Goal: Transaction & Acquisition: Obtain resource

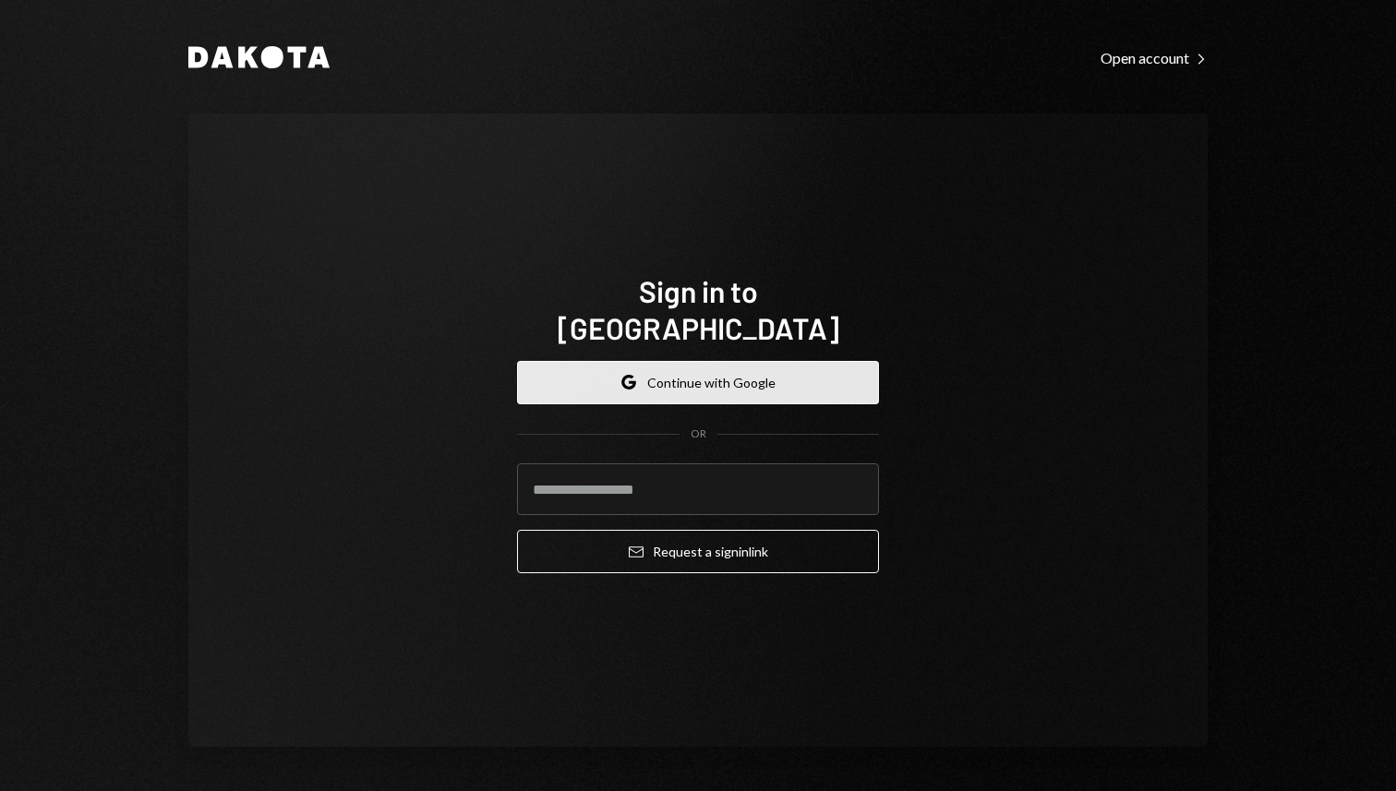
click at [761, 382] on button "Google Continue with Google" at bounding box center [698, 382] width 362 height 43
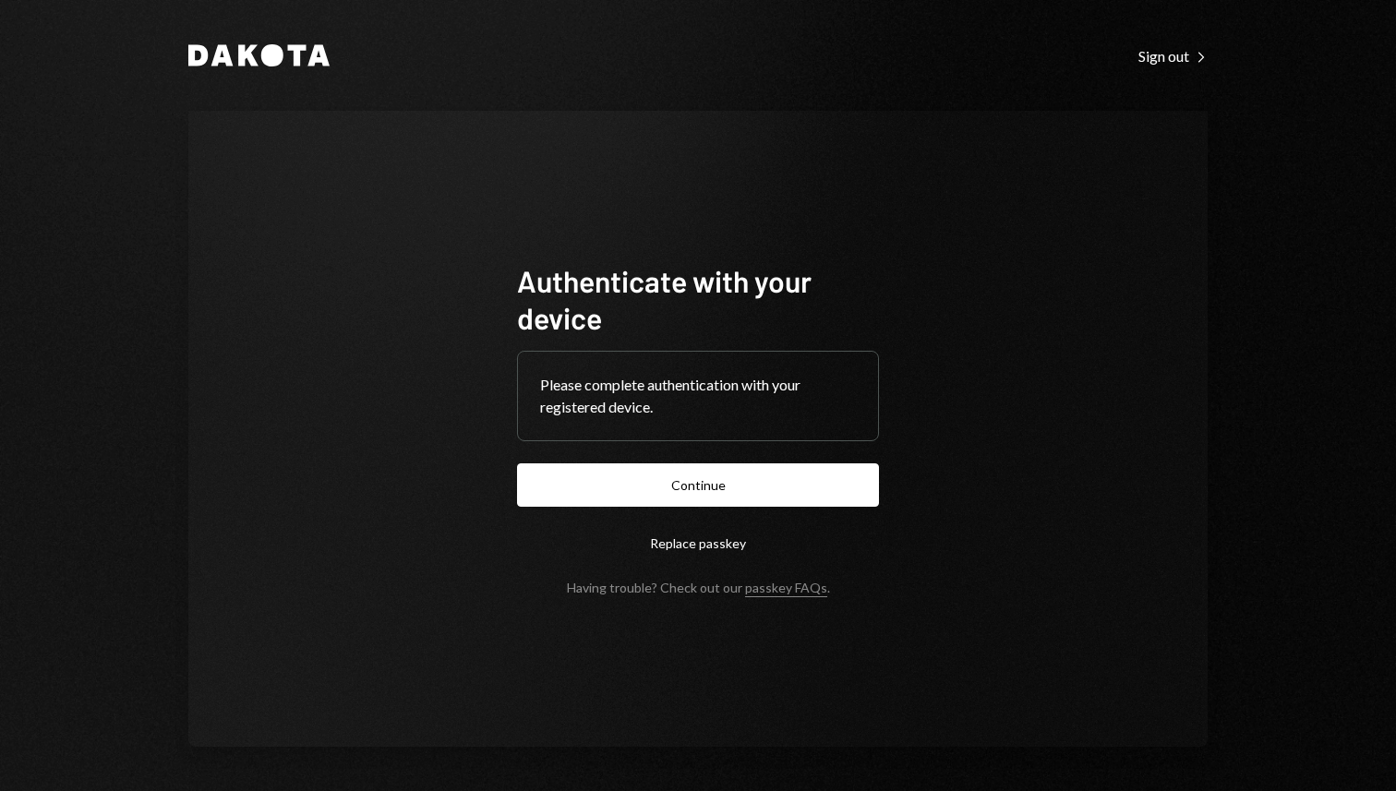
click at [724, 478] on button "Continue" at bounding box center [698, 484] width 362 height 43
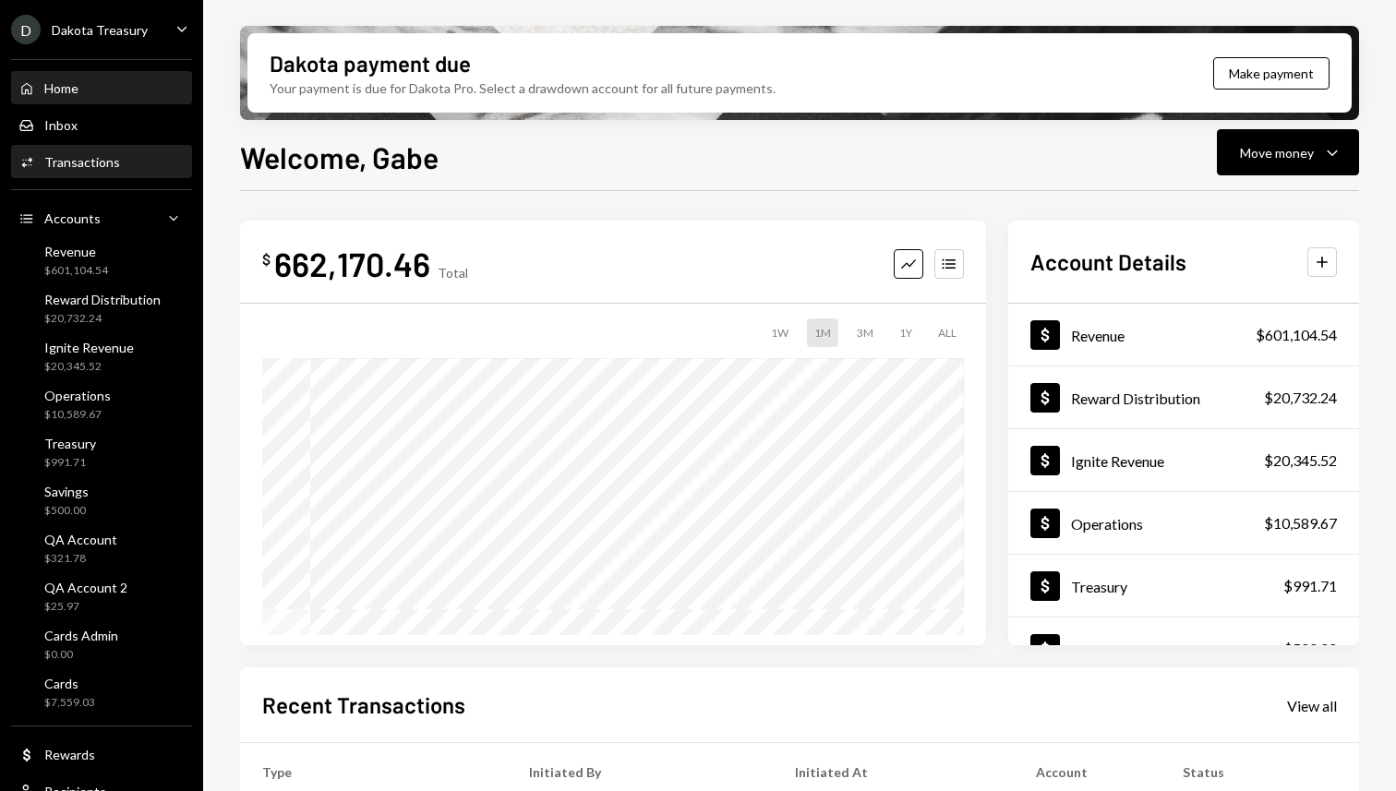
click at [104, 156] on div "Transactions" at bounding box center [82, 162] width 76 height 16
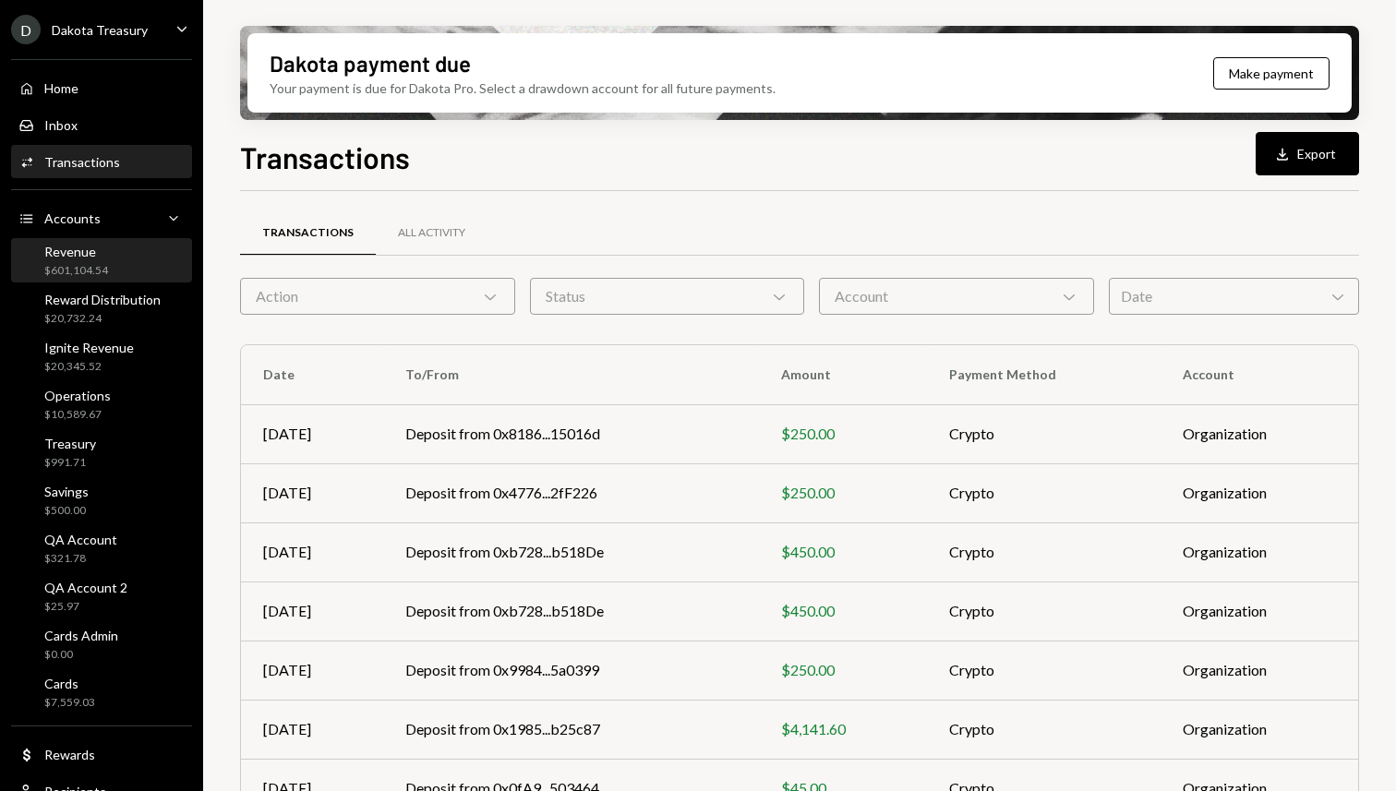
click at [108, 267] on div "Revenue $601,104.54" at bounding box center [101, 261] width 166 height 35
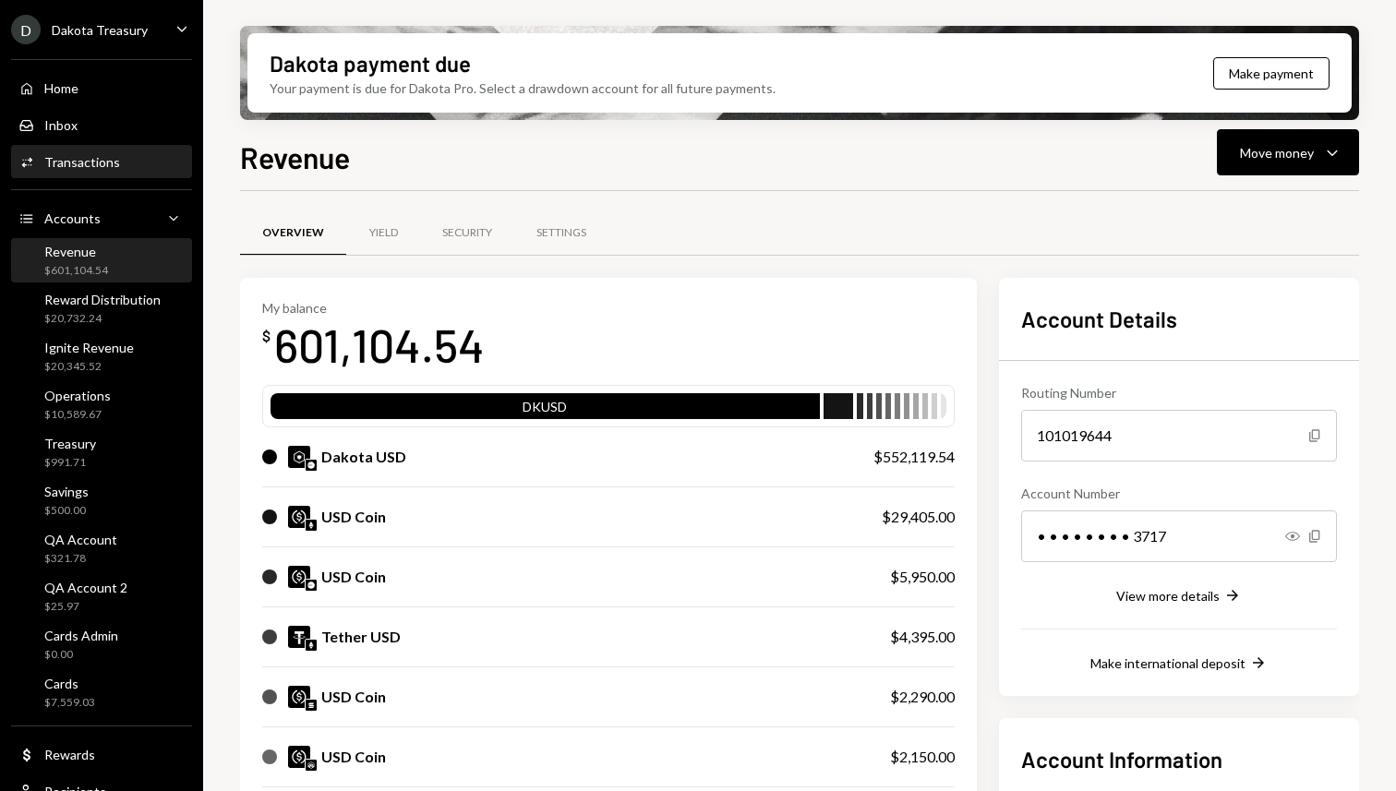
click at [107, 150] on div "Activities Transactions" at bounding box center [101, 162] width 166 height 31
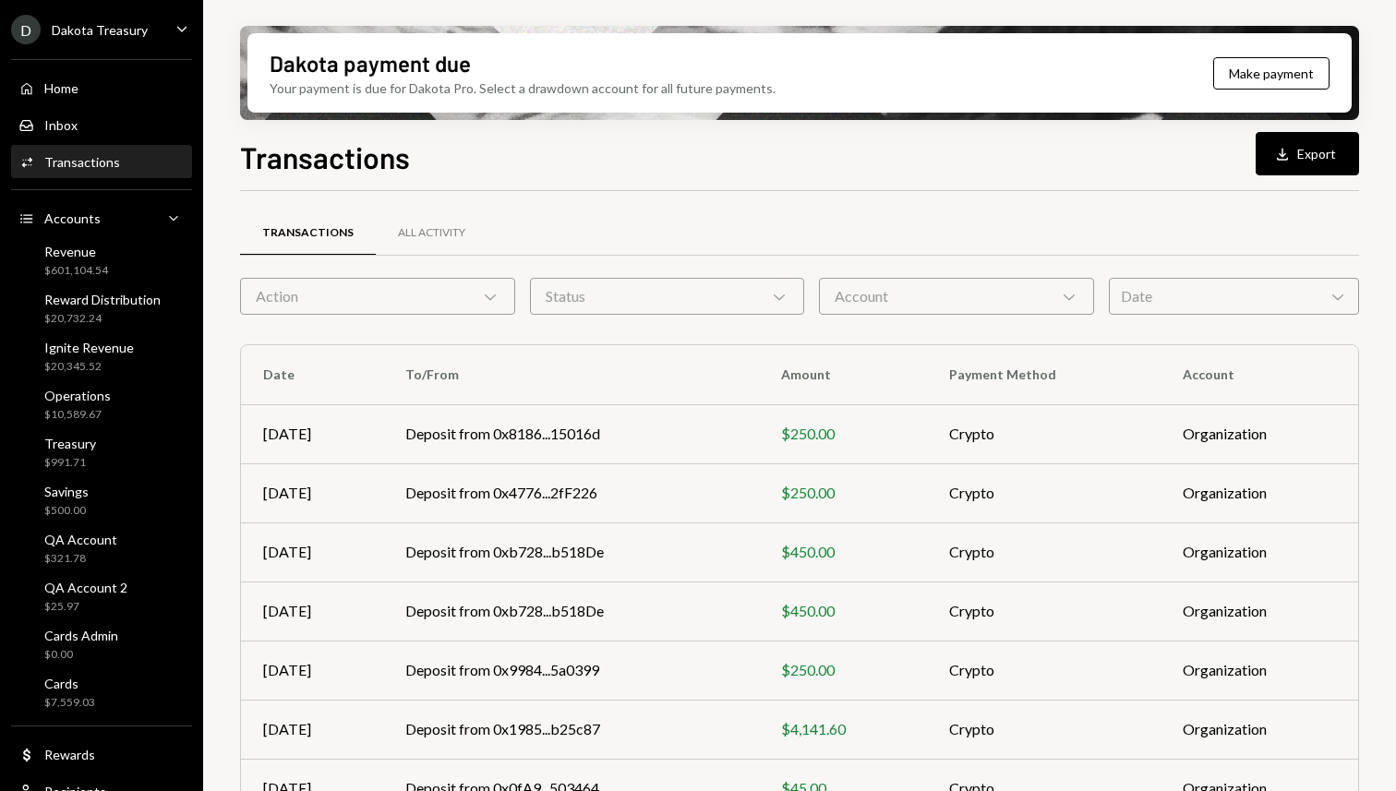
click at [297, 281] on div "Action Chevron Down" at bounding box center [377, 296] width 275 height 37
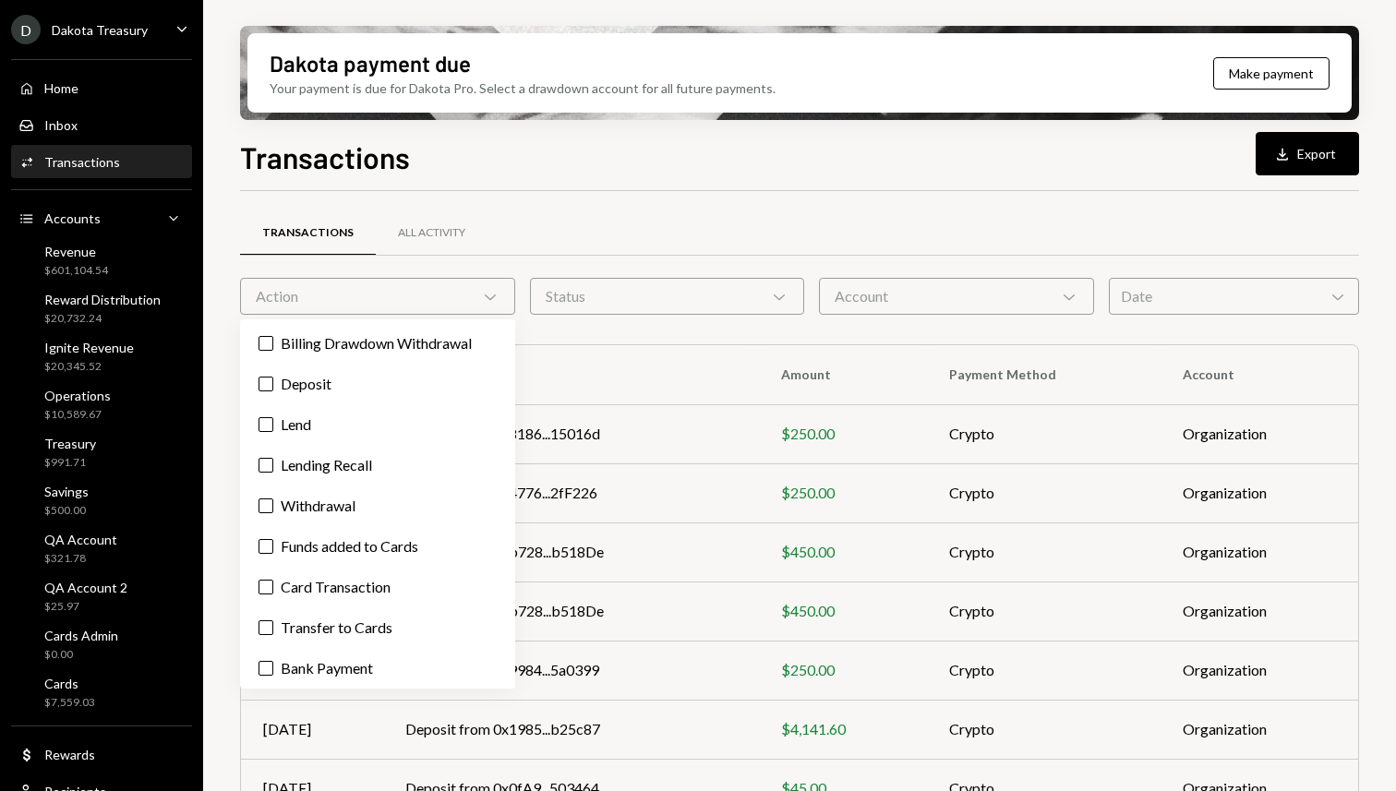
drag, startPoint x: 782, startPoint y: 155, endPoint x: 767, endPoint y: 173, distance: 22.9
click at [781, 155] on div "Transactions Download Export" at bounding box center [799, 155] width 1119 height 41
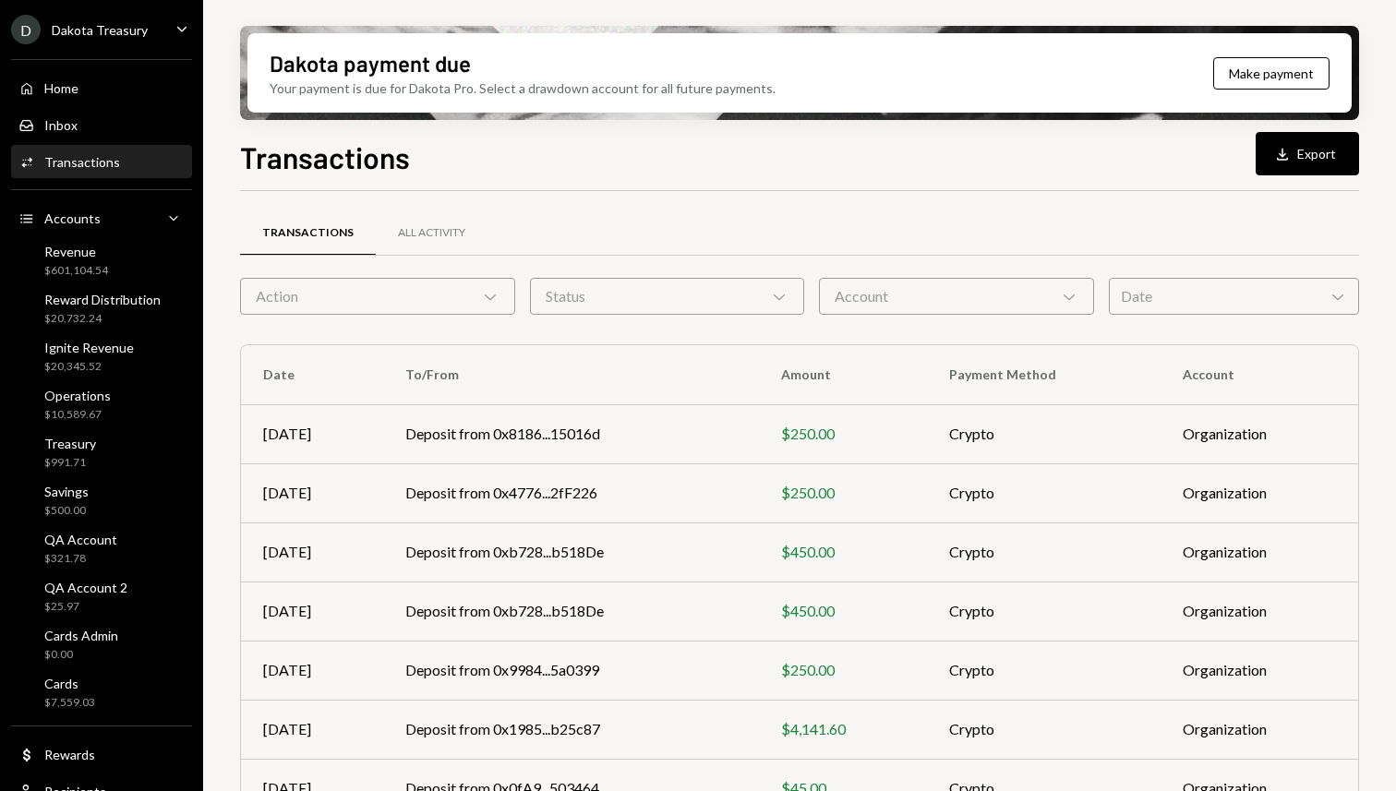
click at [1041, 281] on div "Account Chevron Down" at bounding box center [956, 296] width 275 height 37
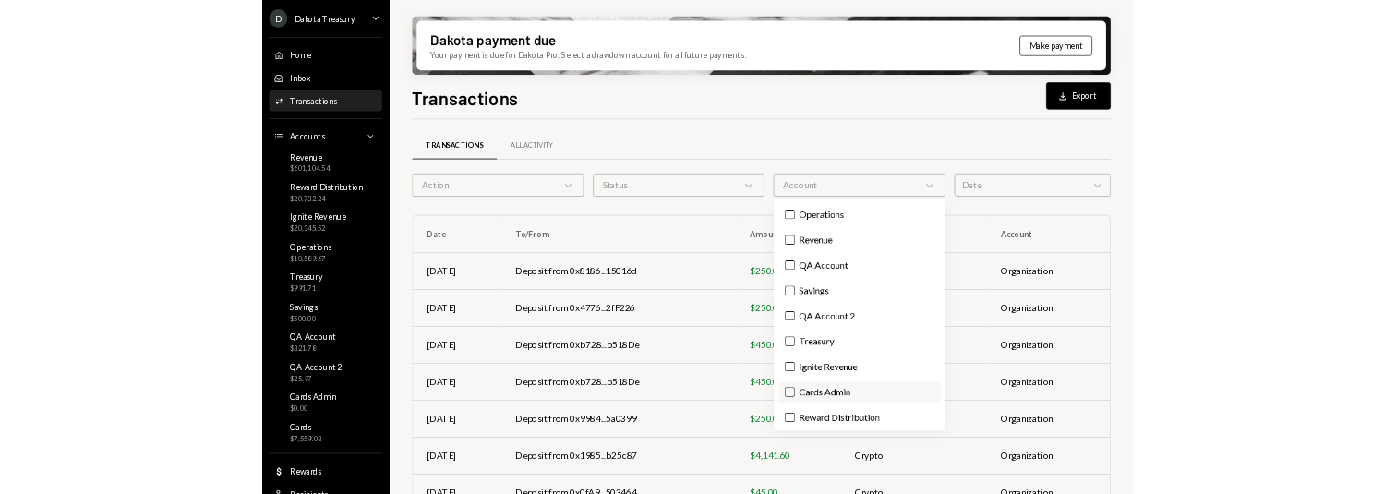
scroll to position [44, 0]
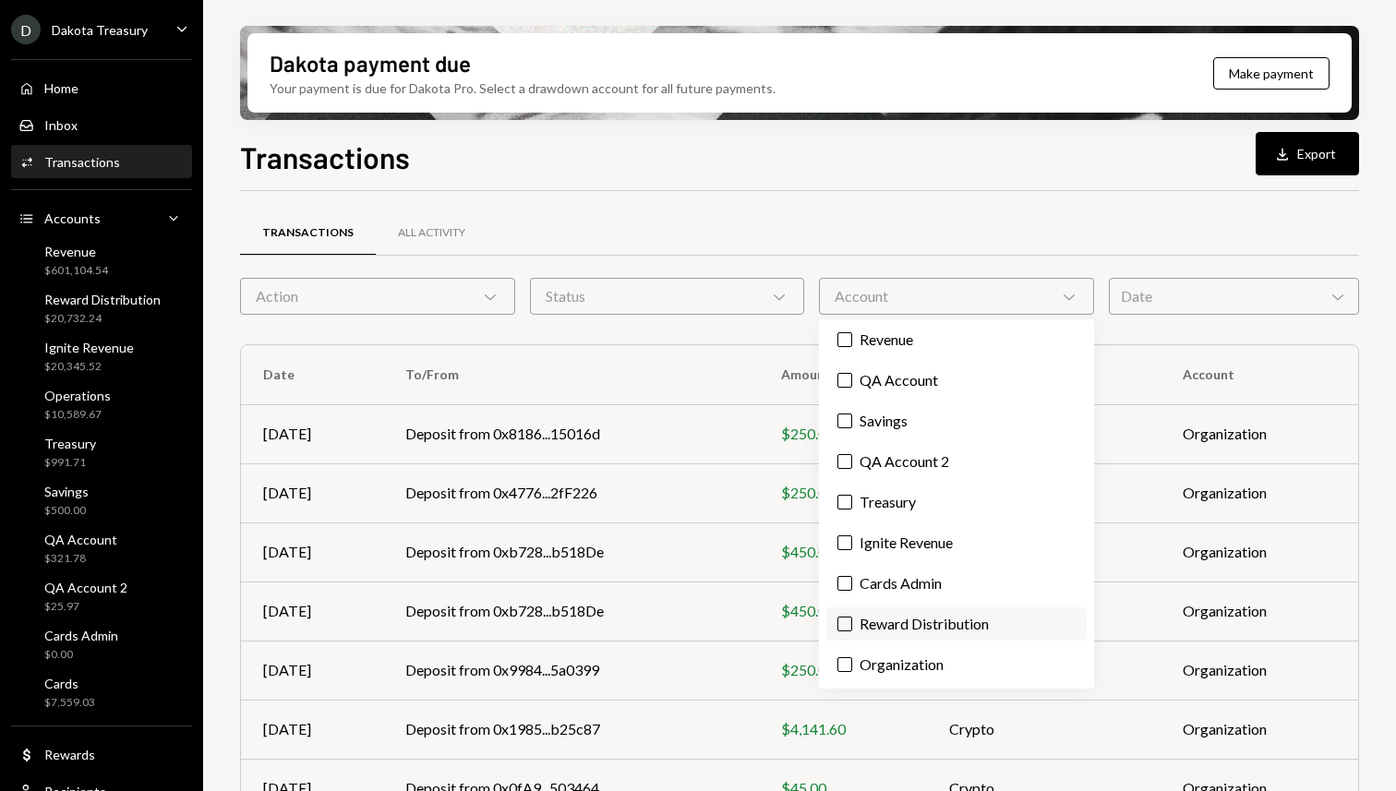
click at [924, 623] on label "Reward Distribution" at bounding box center [956, 623] width 260 height 33
click at [852, 623] on button "Reward Distribution" at bounding box center [844, 624] width 15 height 15
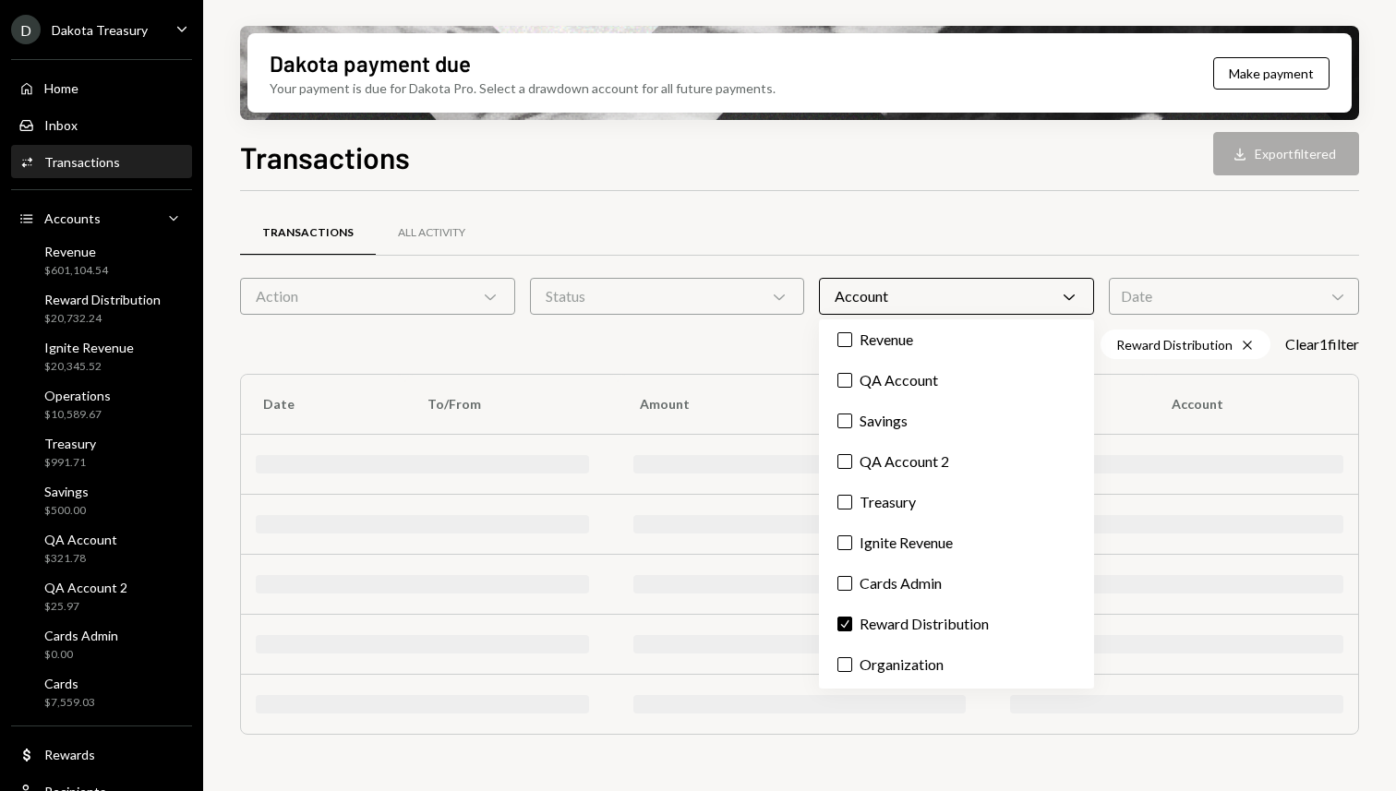
click at [398, 306] on div "Action Chevron Down" at bounding box center [377, 296] width 275 height 37
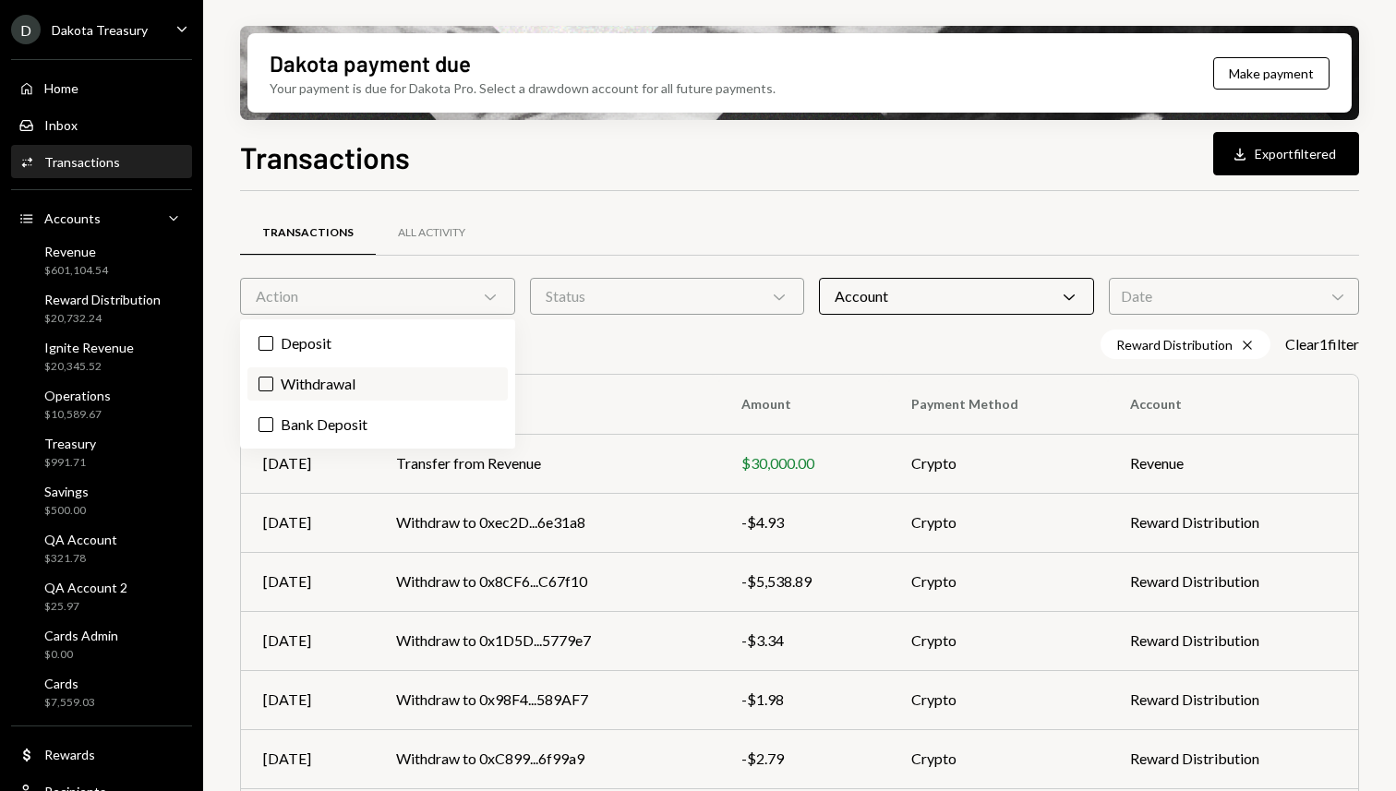
click at [401, 385] on label "Withdrawal" at bounding box center [377, 383] width 260 height 33
click at [273, 385] on button "Withdrawal" at bounding box center [265, 384] width 15 height 15
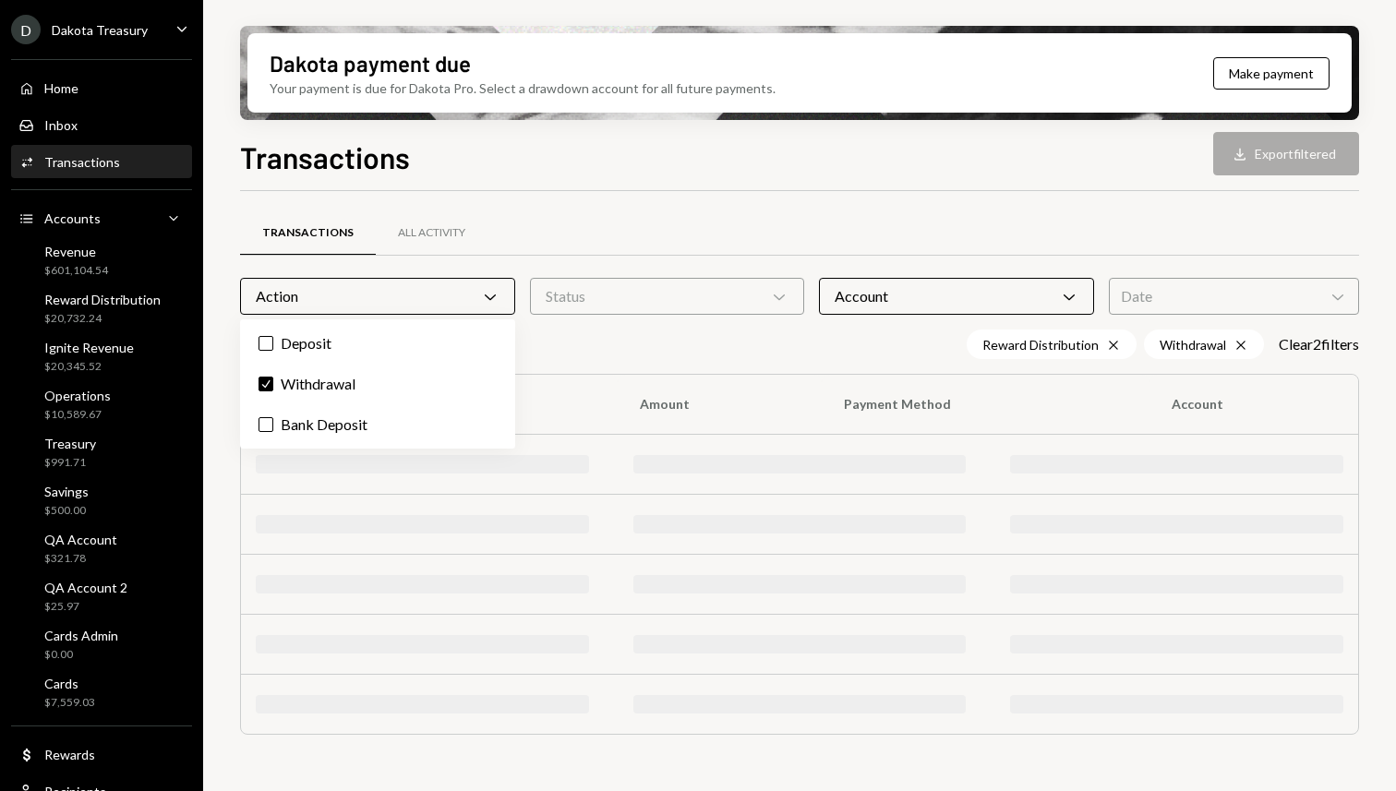
click at [768, 189] on div "Transactions Download Export filtered Transactions All Activity Action Chevron …" at bounding box center [799, 517] width 1119 height 765
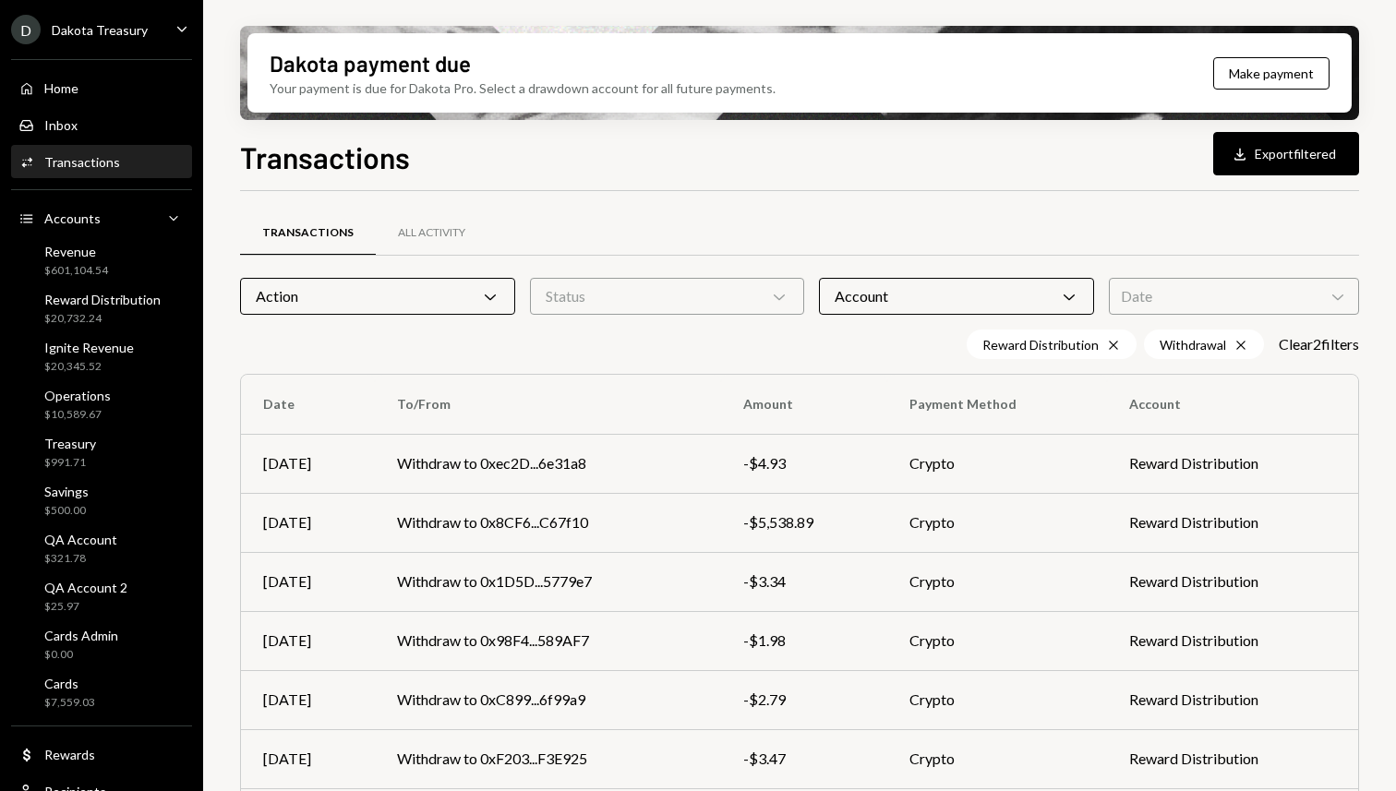
click at [1236, 302] on div "Date Chevron Down" at bounding box center [1234, 296] width 250 height 37
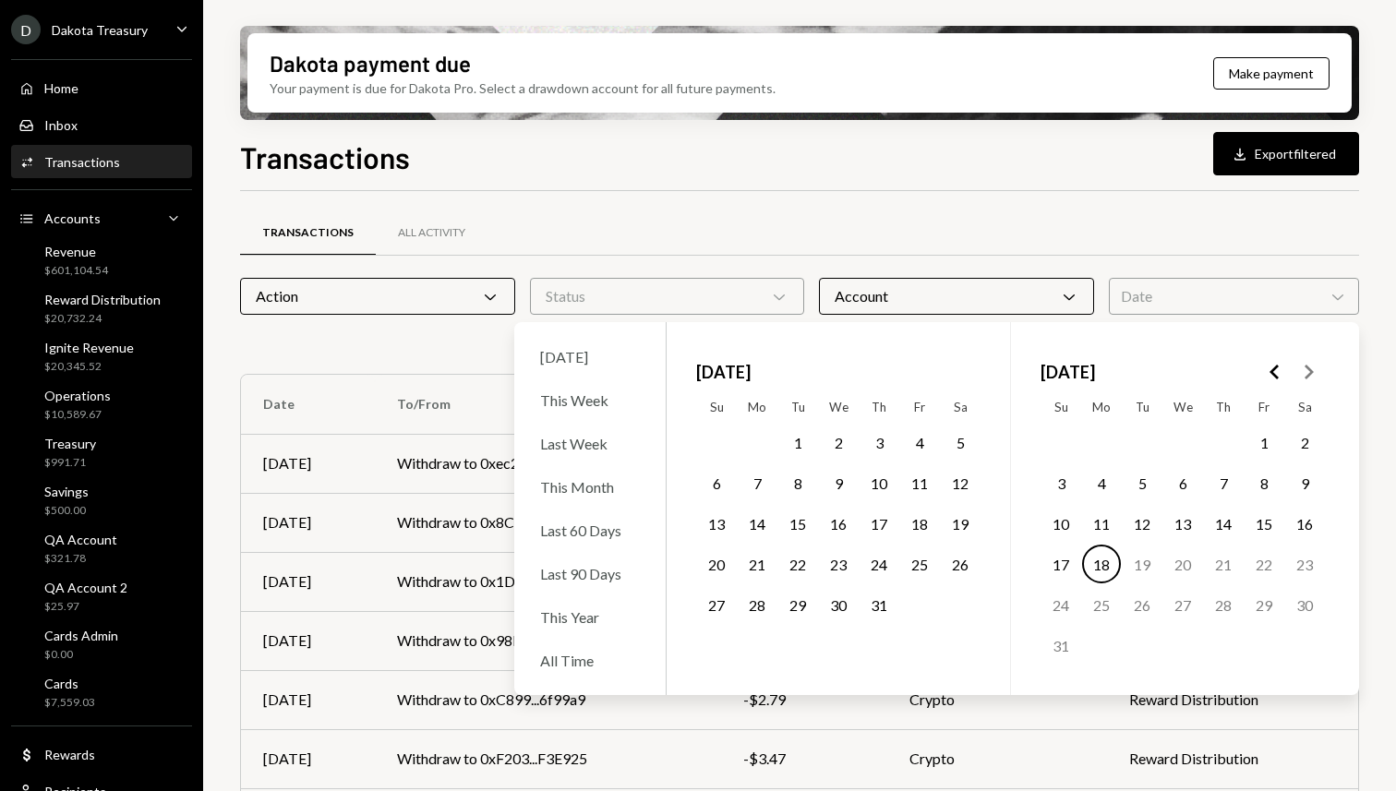
click at [1279, 378] on icon "Go to the Previous Month" at bounding box center [1275, 372] width 22 height 22
click at [1057, 448] on button "1" at bounding box center [1060, 442] width 39 height 39
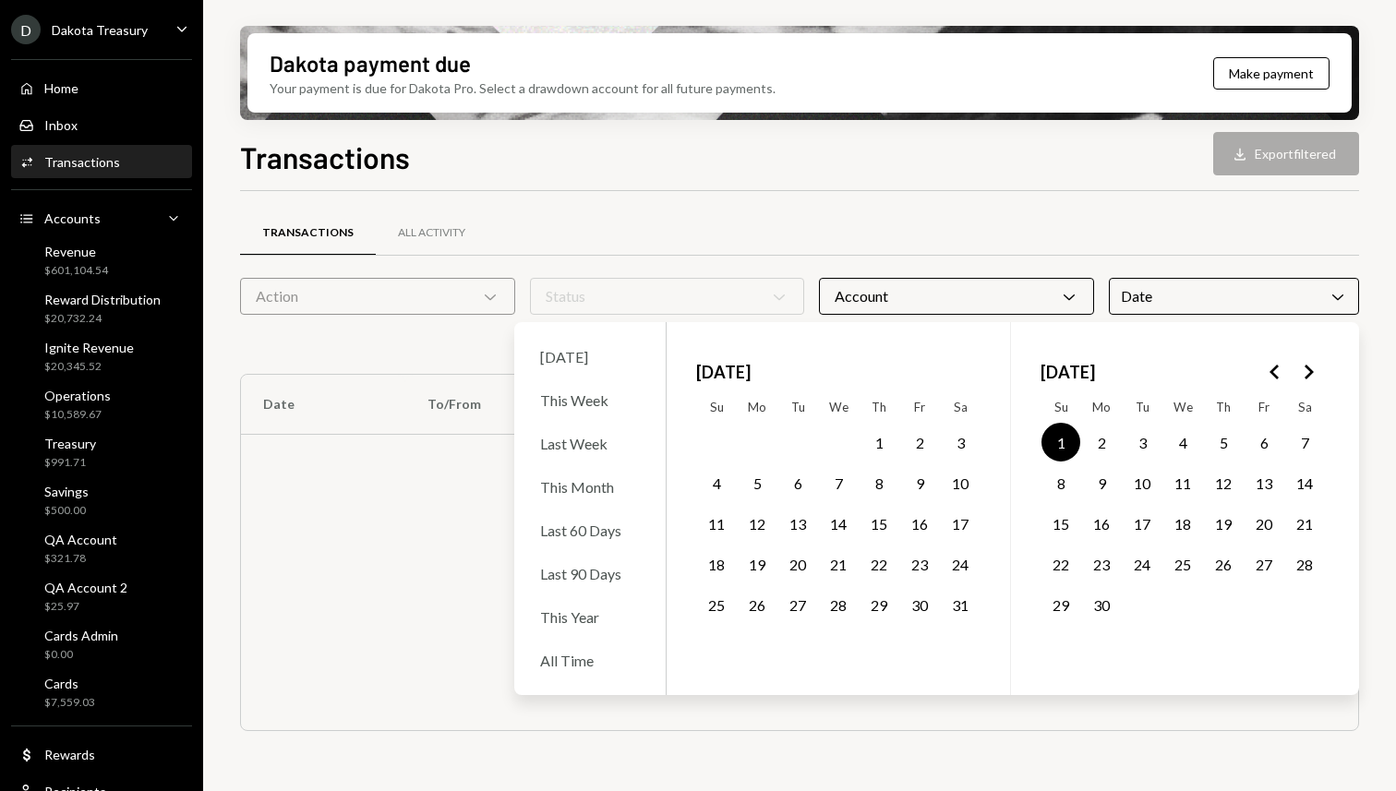
click at [1096, 606] on button "30" at bounding box center [1101, 604] width 39 height 39
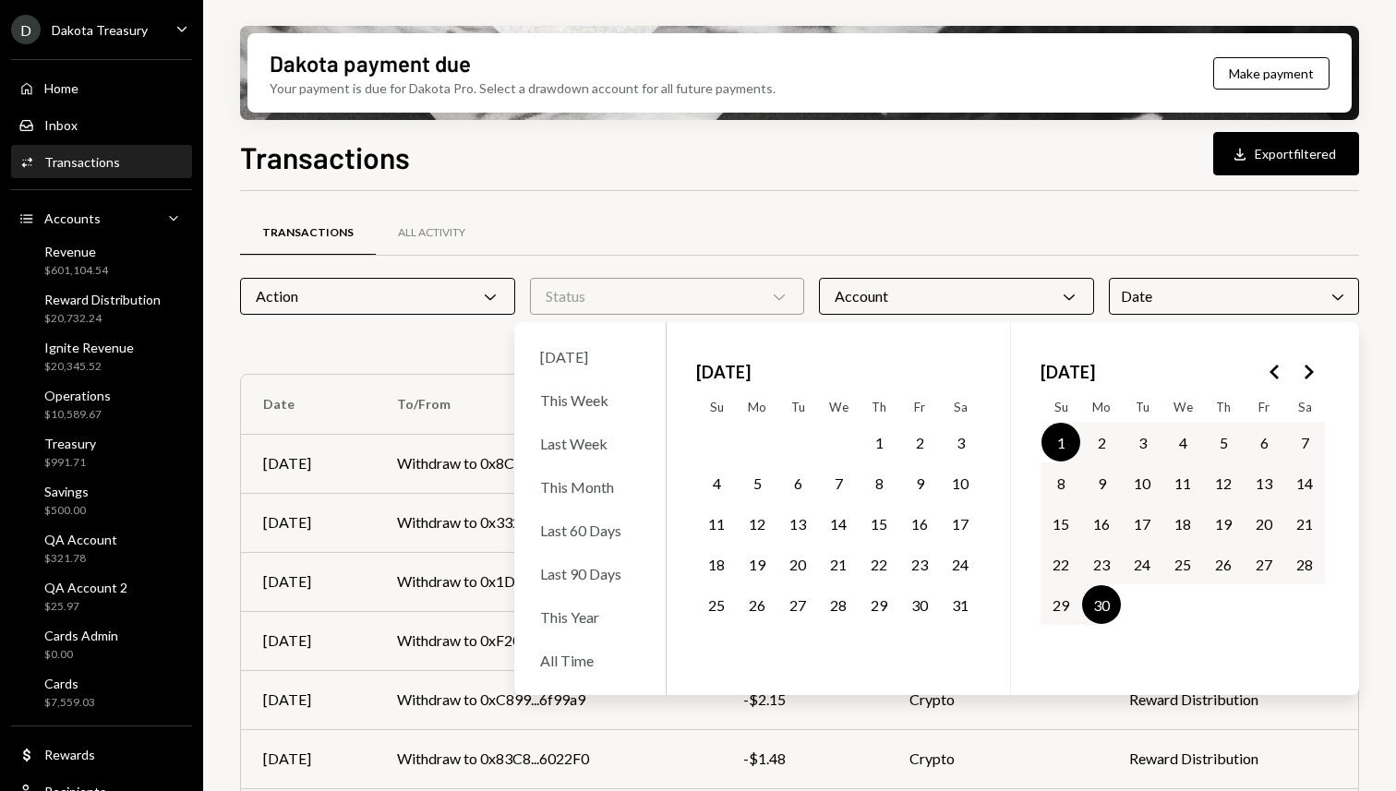
click at [1016, 202] on div "Transactions All Activity Action Chevron Down Status Chevron Down Account Chevr…" at bounding box center [799, 646] width 1119 height 911
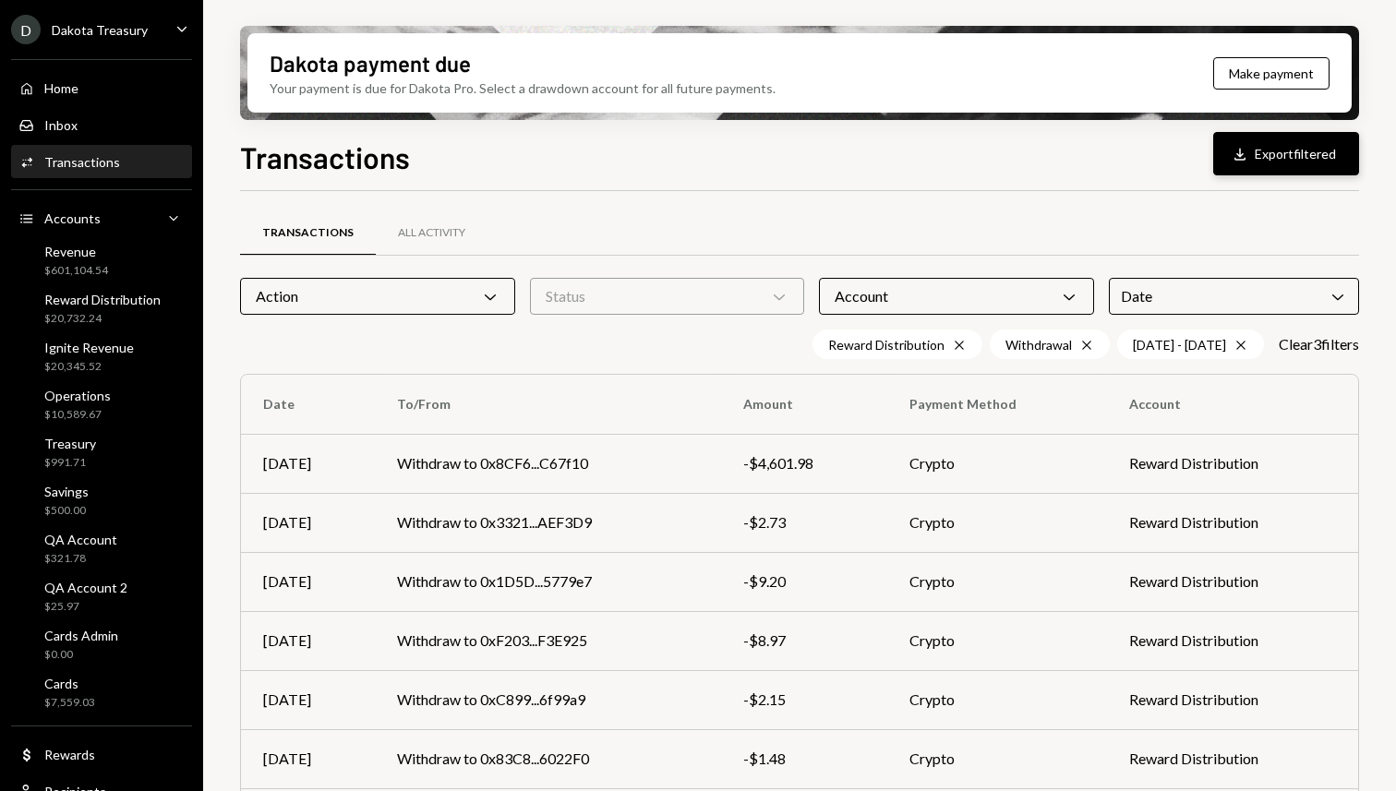
click at [1251, 156] on div "Download" at bounding box center [1243, 154] width 24 height 18
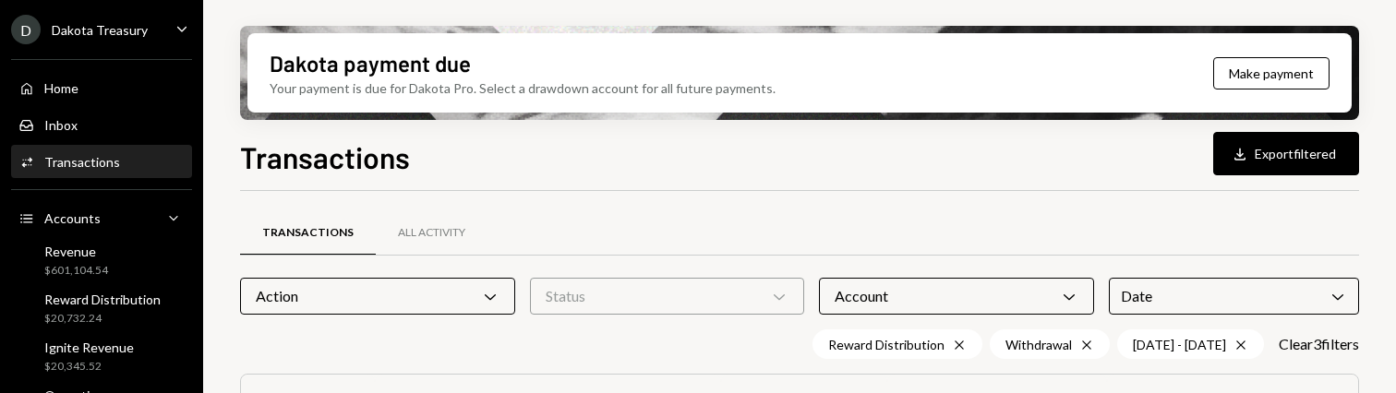
click at [425, 289] on div "Action Chevron Down" at bounding box center [377, 296] width 275 height 37
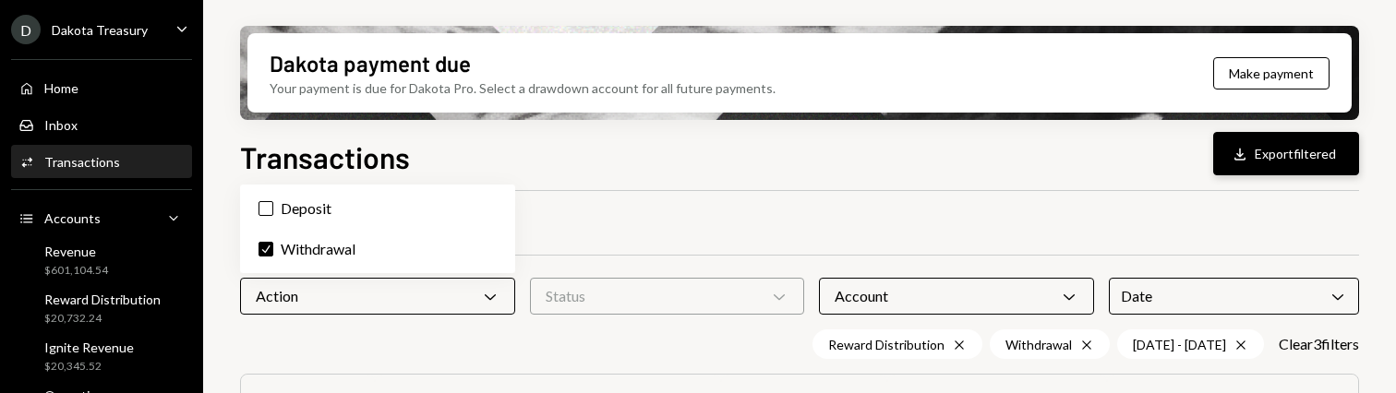
click at [1240, 171] on button "Download Export filtered" at bounding box center [1286, 153] width 146 height 43
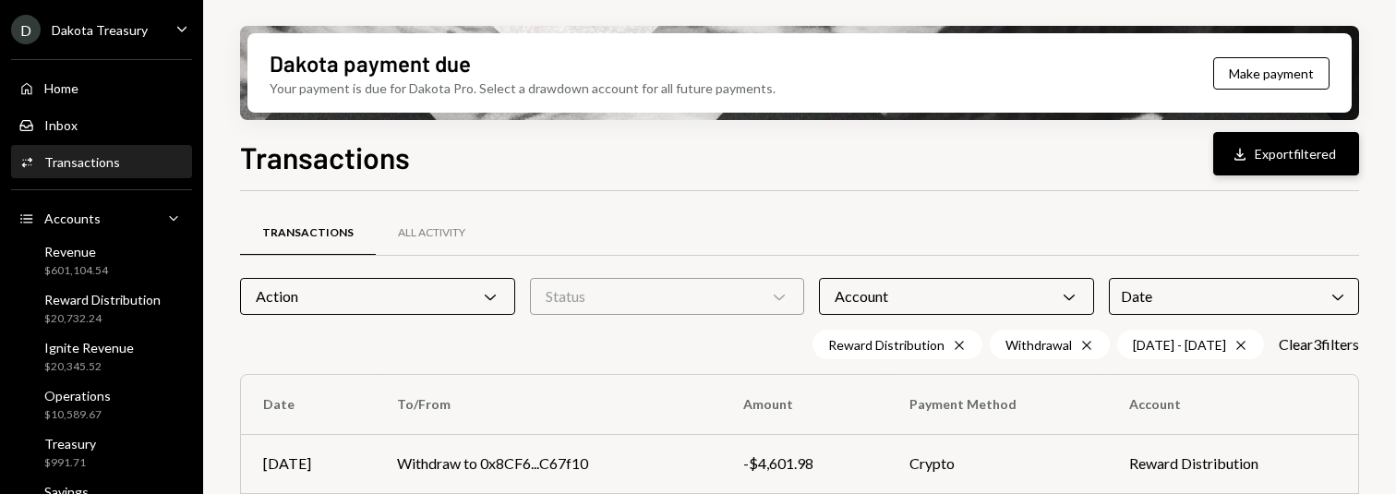
click at [1255, 162] on button "Download Export filtered" at bounding box center [1286, 153] width 146 height 43
click at [1160, 290] on div "Date Chevron Down" at bounding box center [1234, 296] width 250 height 37
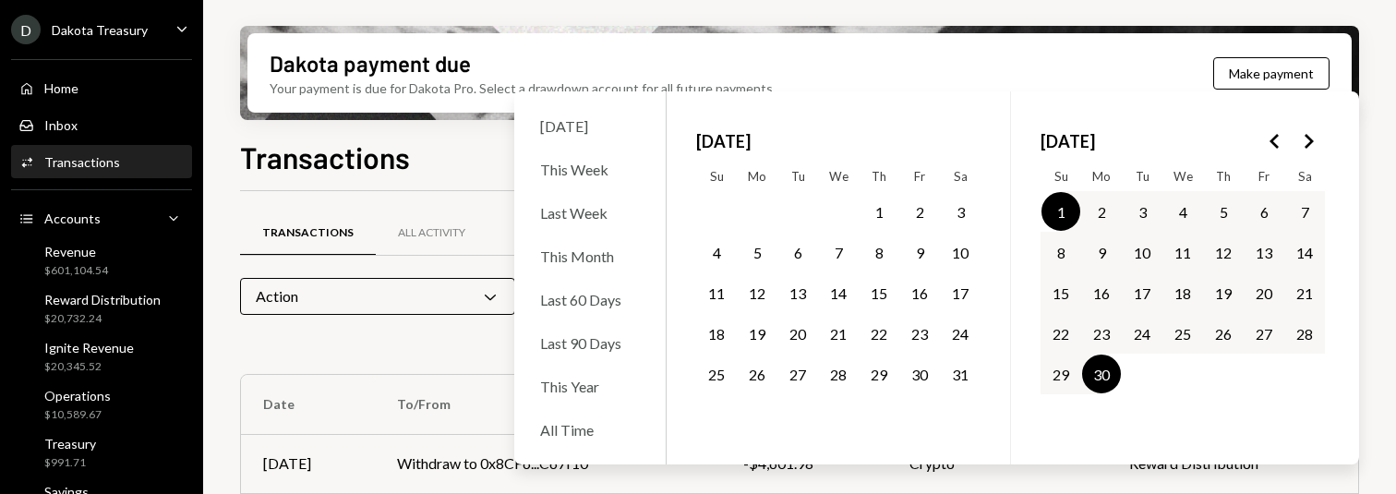
click at [1327, 143] on div "June 2025 Su Mo Tu We Th Fr Sa 1 2 3 4 5 6 7 8 9 10 11 12 13 14 15 16 17 18 19 …" at bounding box center [1182, 277] width 344 height 373
click at [1322, 143] on button "Go to the Next Month" at bounding box center [1307, 141] width 33 height 33
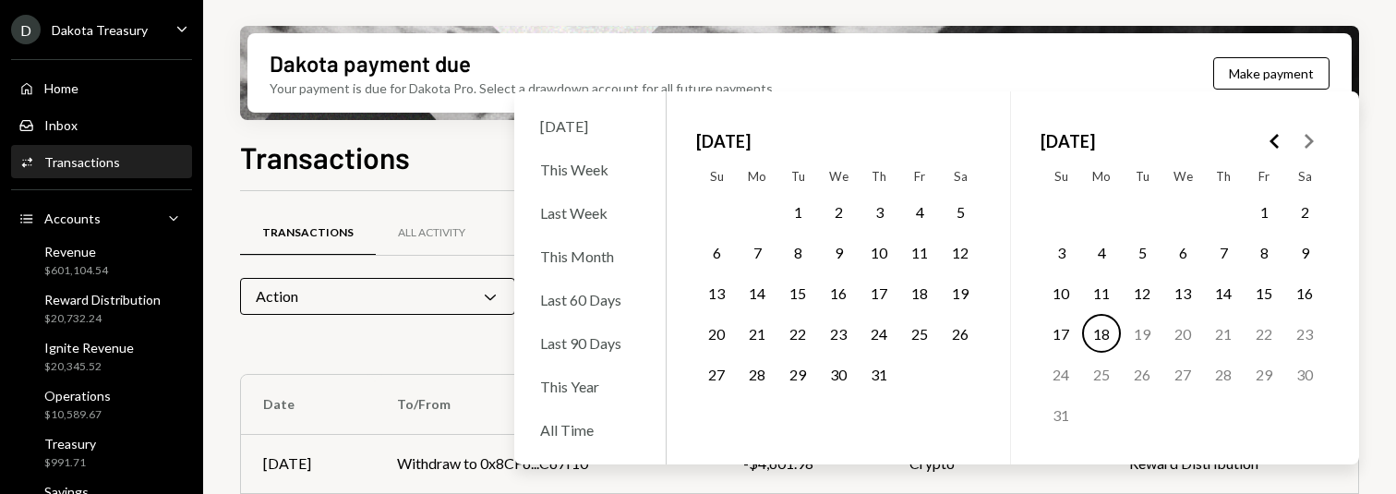
click at [1275, 144] on polygon "Go to the Previous Month" at bounding box center [1273, 141] width 9 height 15
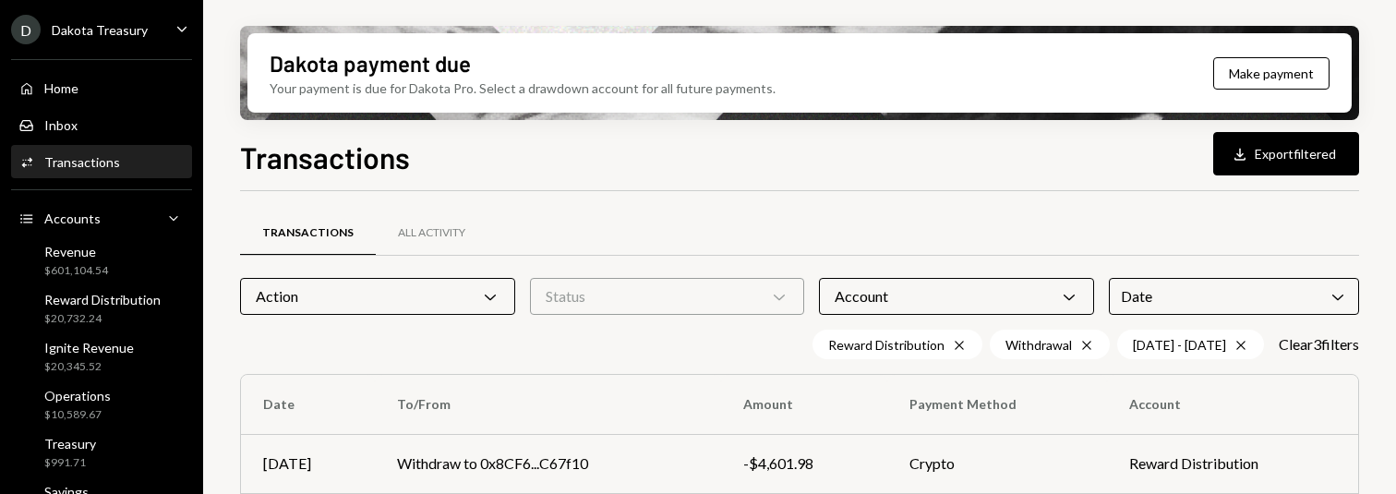
click at [427, 147] on div "Transactions Download Export filtered" at bounding box center [799, 155] width 1119 height 41
click at [1233, 342] on icon "Cross" at bounding box center [1240, 345] width 15 height 15
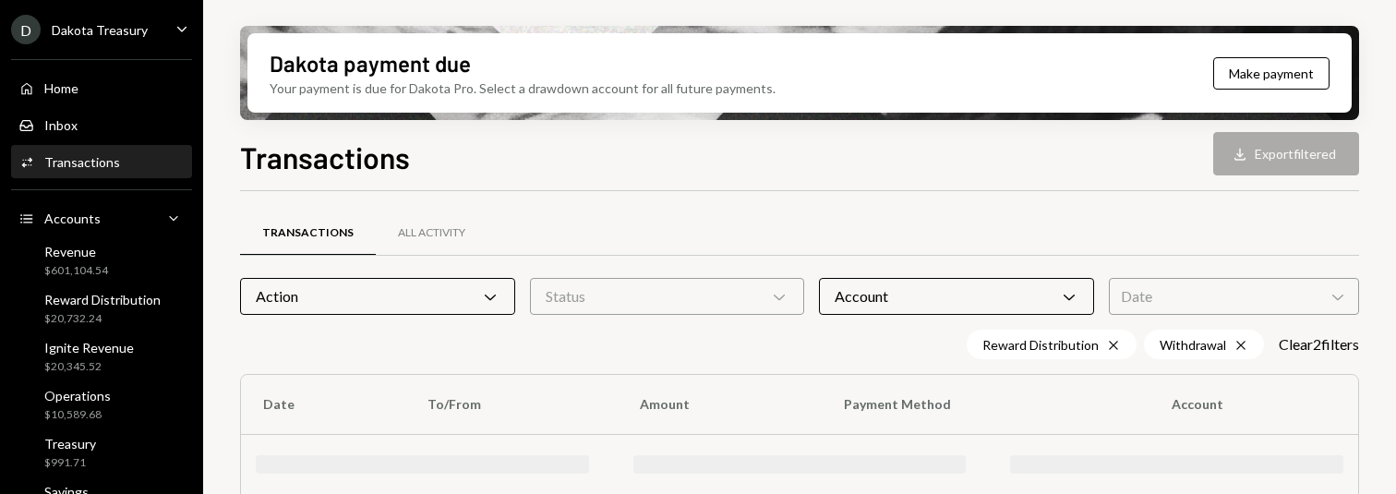
click at [1224, 285] on div "Date Chevron Down" at bounding box center [1234, 296] width 250 height 37
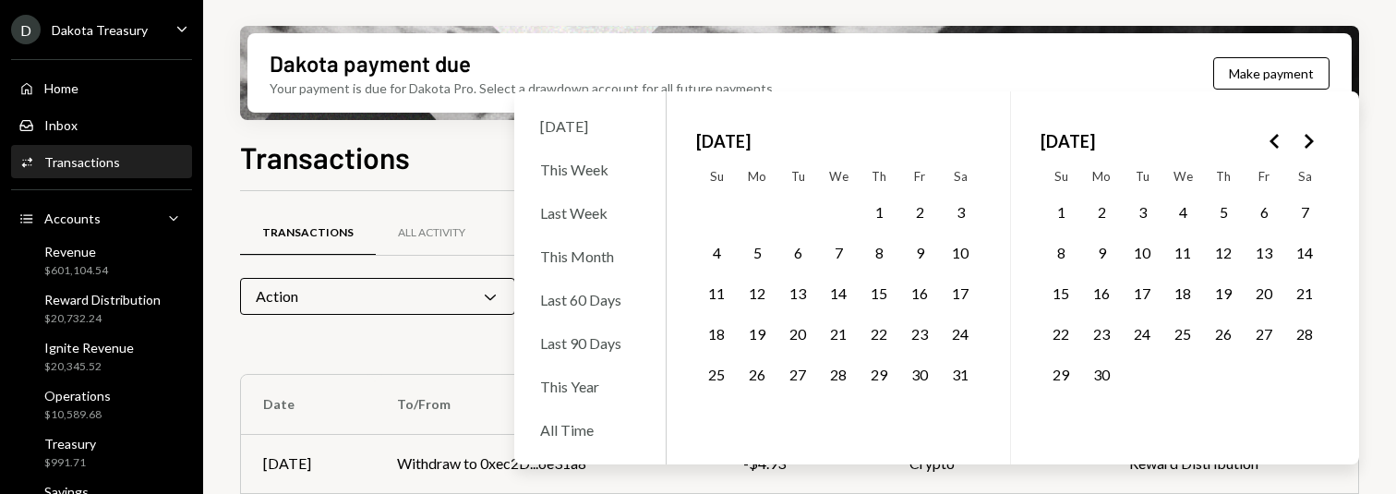
click at [883, 209] on button "1" at bounding box center [878, 211] width 39 height 39
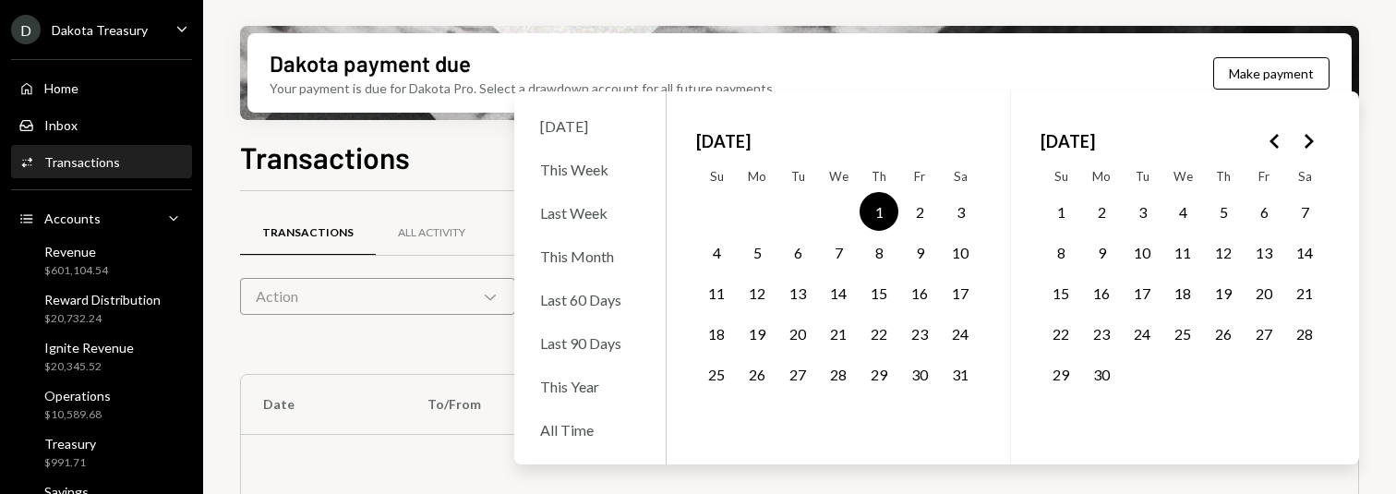
click at [952, 367] on button "31" at bounding box center [960, 373] width 39 height 39
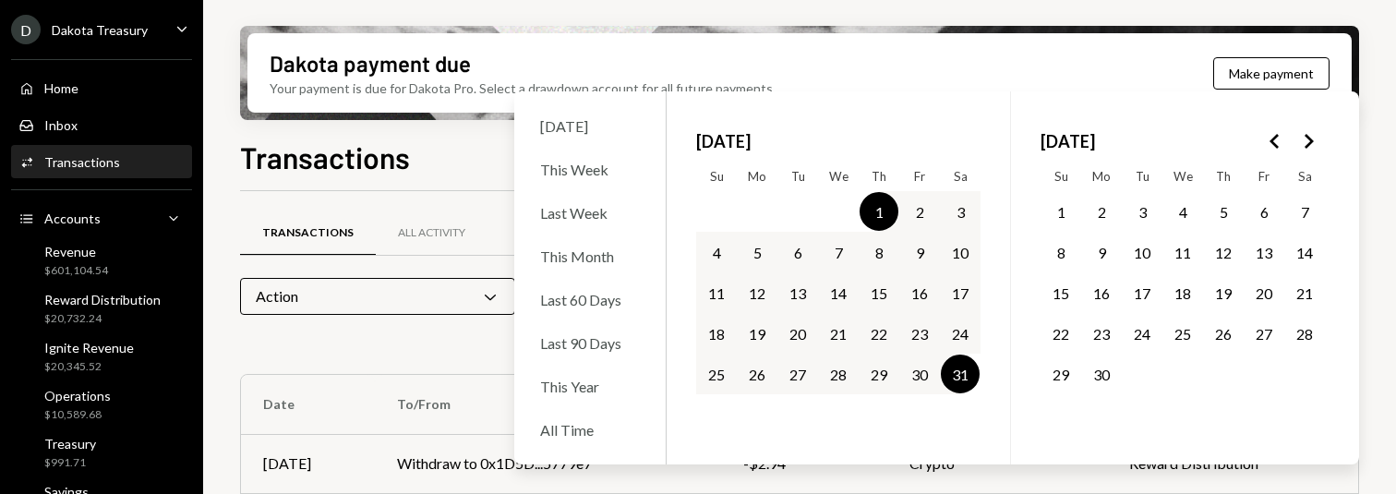
click at [401, 132] on div "Dakota payment due Your payment is due for Dakota Pro. Select a drawdown accoun…" at bounding box center [799, 247] width 1193 height 494
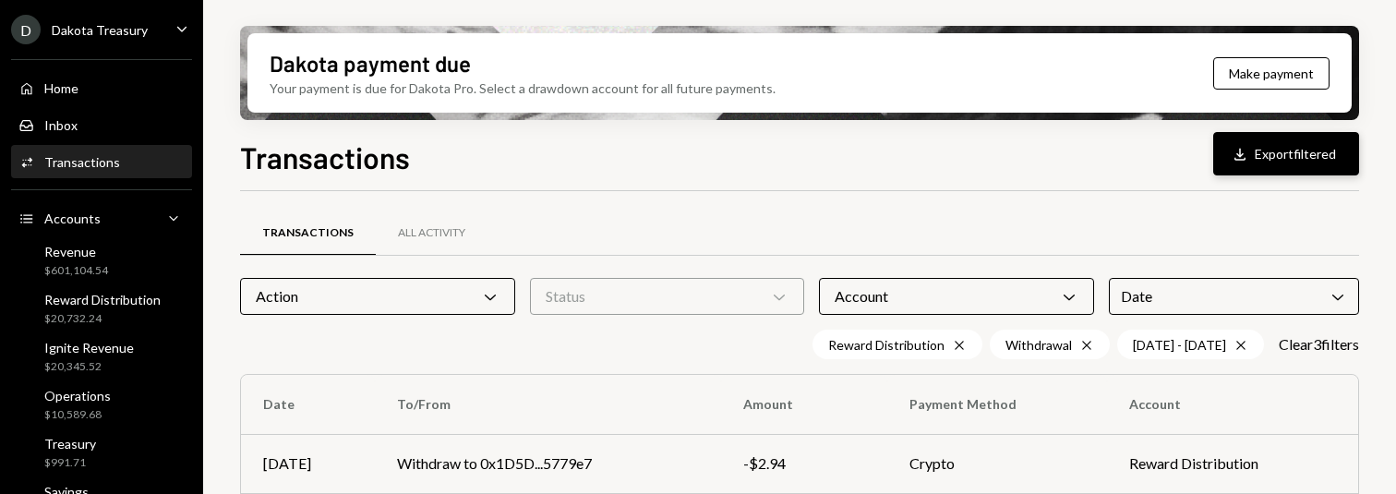
click at [1292, 162] on button "Download Export filtered" at bounding box center [1286, 153] width 146 height 43
click at [1026, 297] on div "Account Chevron Down" at bounding box center [956, 296] width 275 height 37
click at [1155, 225] on div "Transactions All Activity" at bounding box center [799, 233] width 1119 height 47
click at [1154, 291] on div "Date Chevron Down" at bounding box center [1234, 296] width 250 height 37
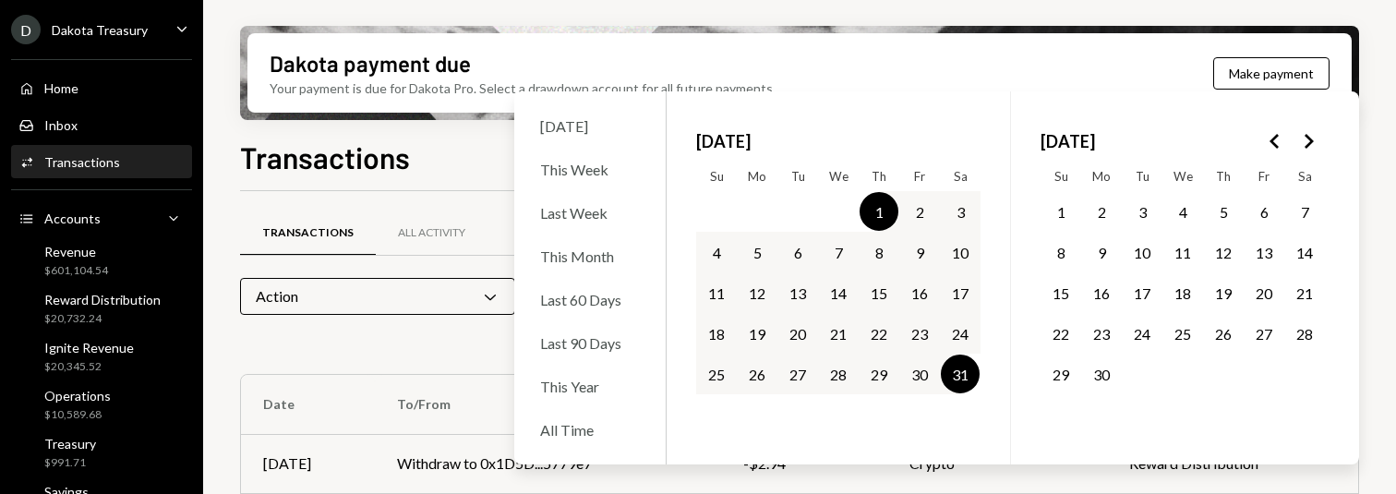
click at [1266, 138] on icon "Go to the Previous Month" at bounding box center [1275, 141] width 22 height 22
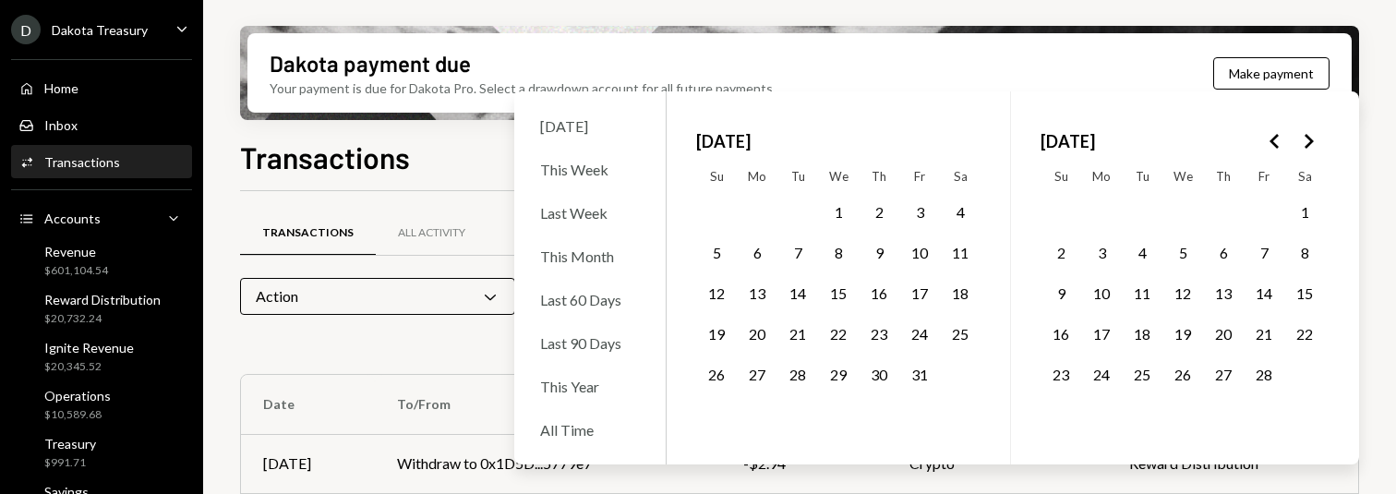
click at [1266, 138] on icon "Go to the Previous Month" at bounding box center [1275, 141] width 22 height 22
click at [1308, 146] on polygon "Go to the Next Month" at bounding box center [1308, 141] width 9 height 15
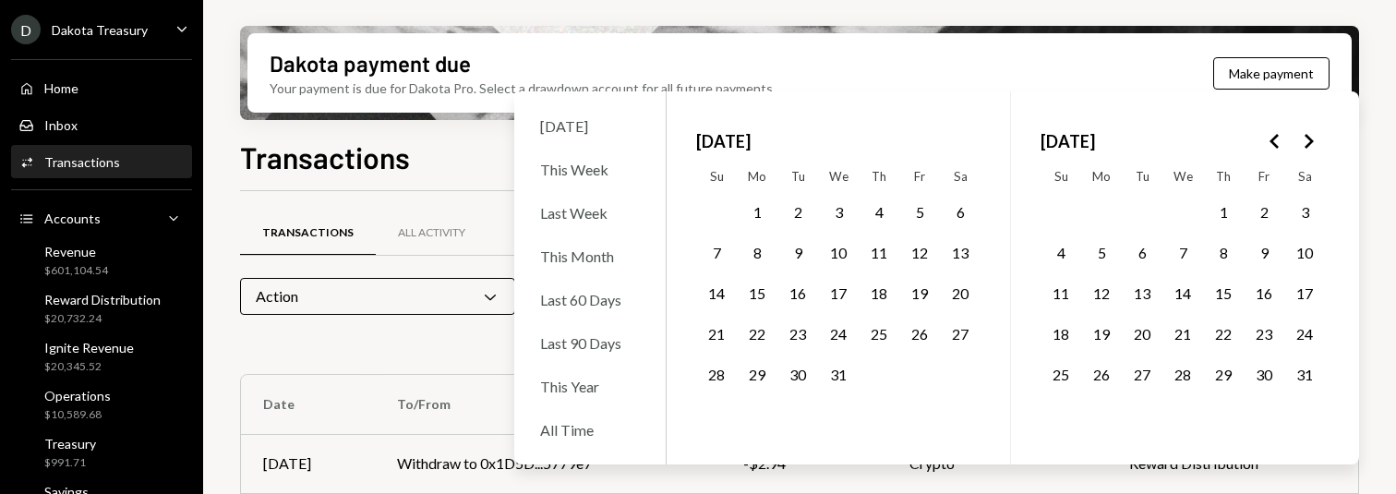
click at [1220, 214] on button "1" at bounding box center [1223, 211] width 39 height 39
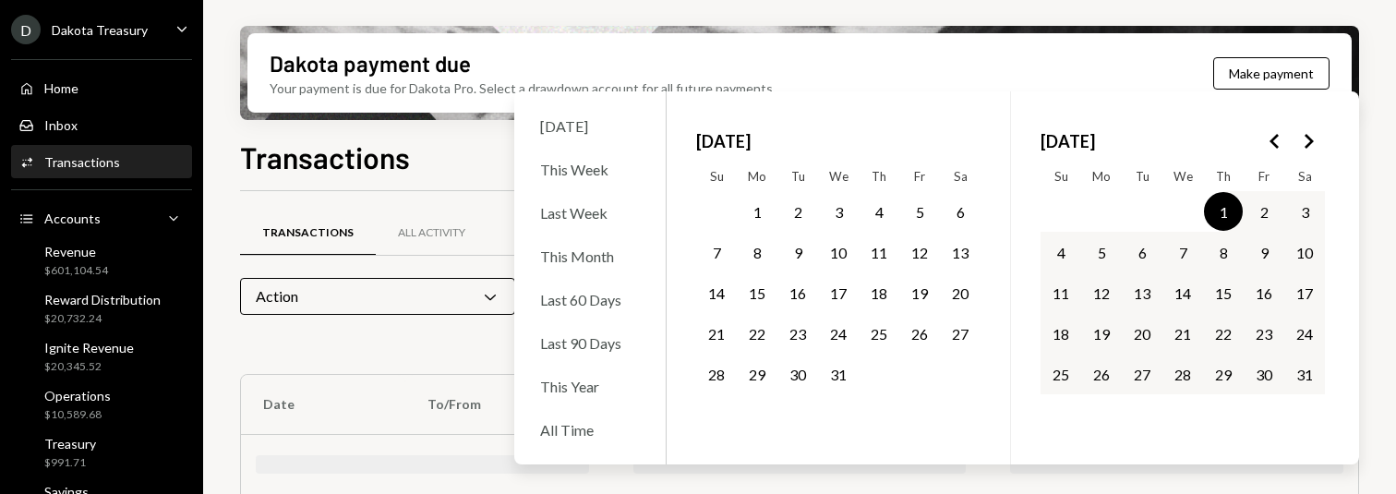
click at [1310, 137] on icon "Go to the Next Month" at bounding box center [1308, 141] width 22 height 22
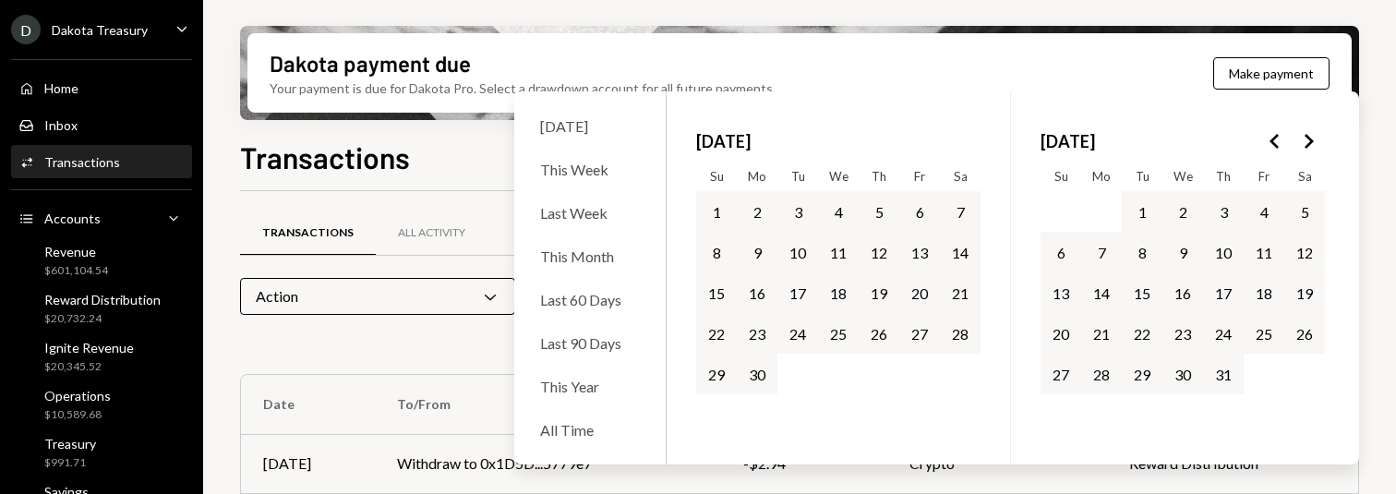
click at [1310, 137] on icon "Go to the Next Month" at bounding box center [1308, 141] width 22 height 22
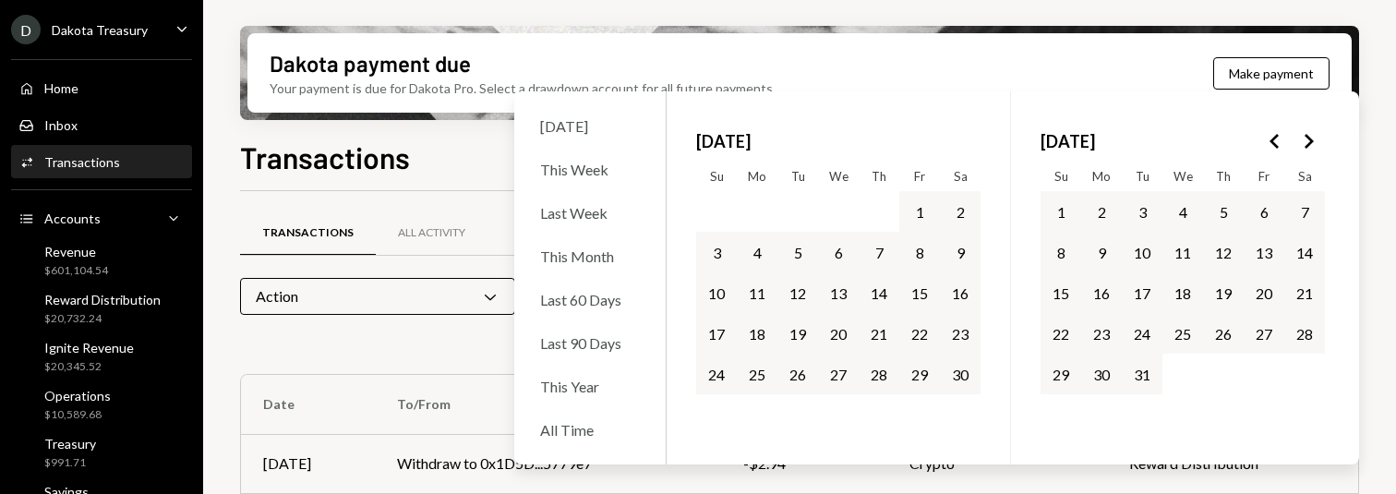
click at [1310, 137] on icon "Go to the Next Month" at bounding box center [1308, 141] width 22 height 22
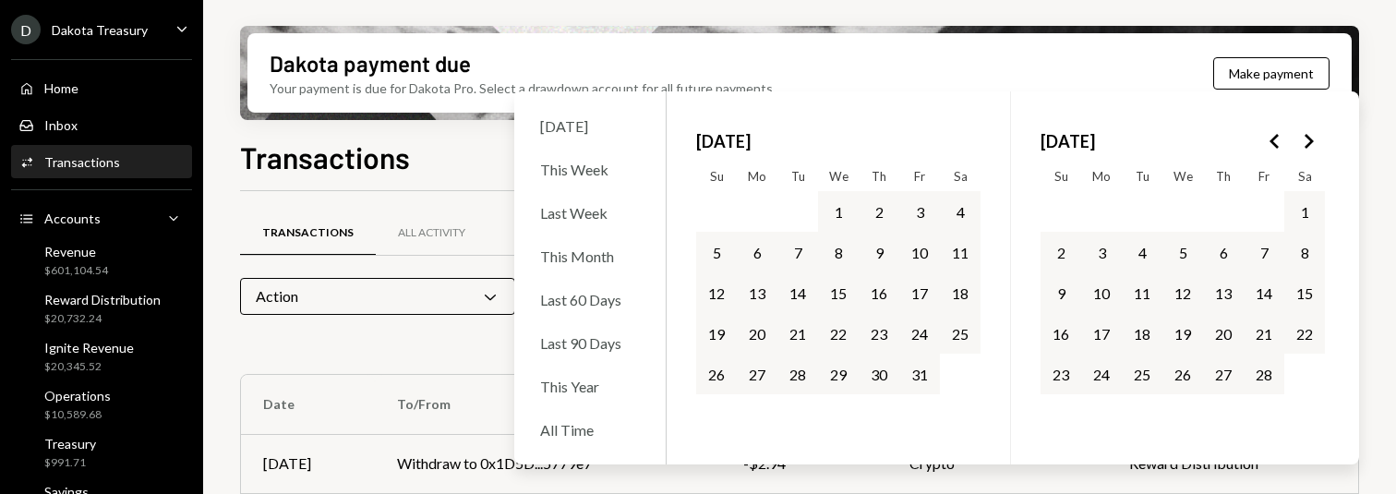
click at [1310, 137] on icon "Go to the Next Month" at bounding box center [1308, 141] width 22 height 22
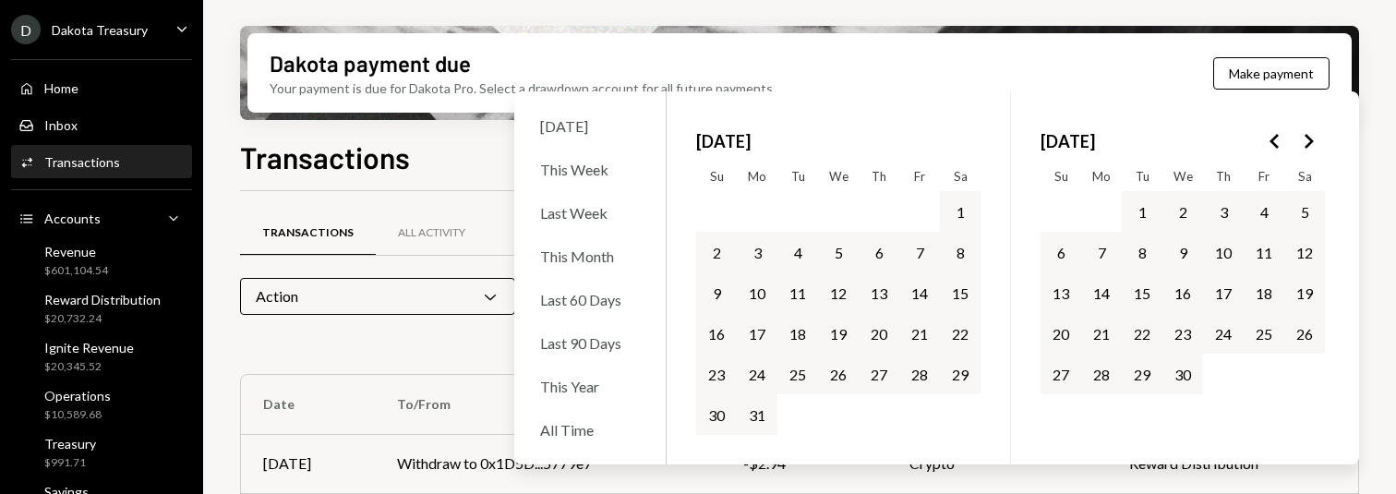
click at [1310, 137] on icon "Go to the Next Month" at bounding box center [1308, 141] width 22 height 22
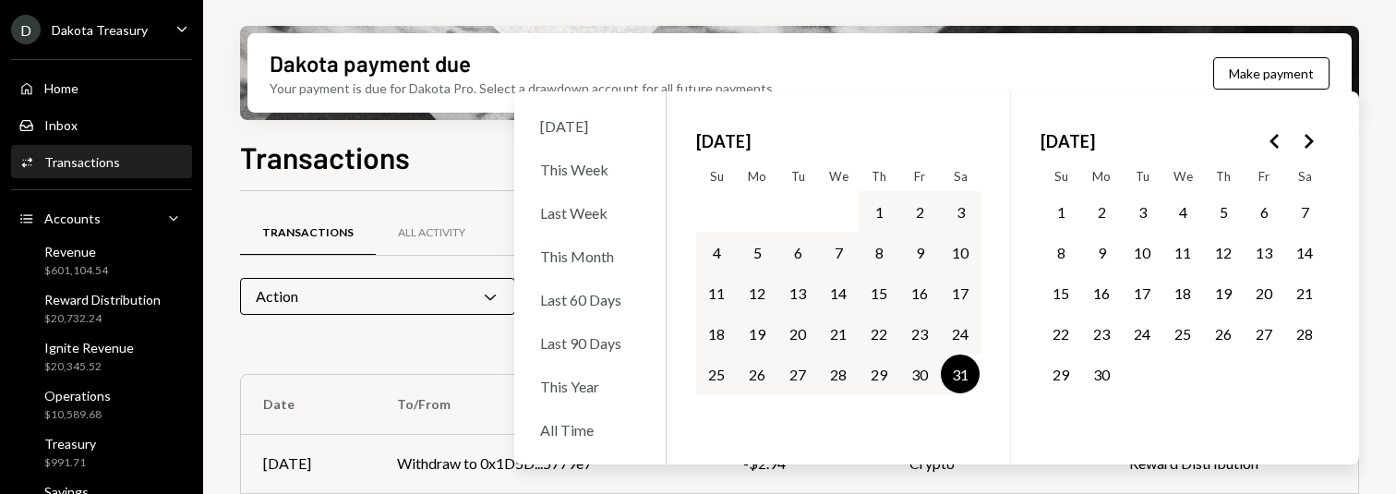
click at [1310, 137] on icon "Go to the Next Month" at bounding box center [1308, 141] width 22 height 22
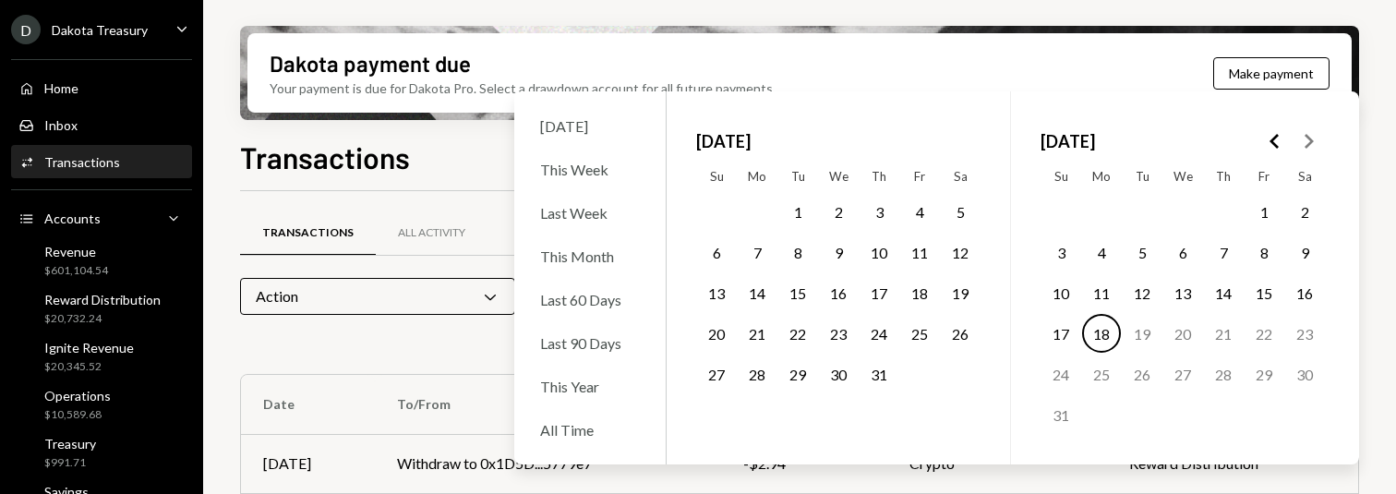
click at [1268, 140] on icon "Go to the Previous Month" at bounding box center [1275, 141] width 22 height 22
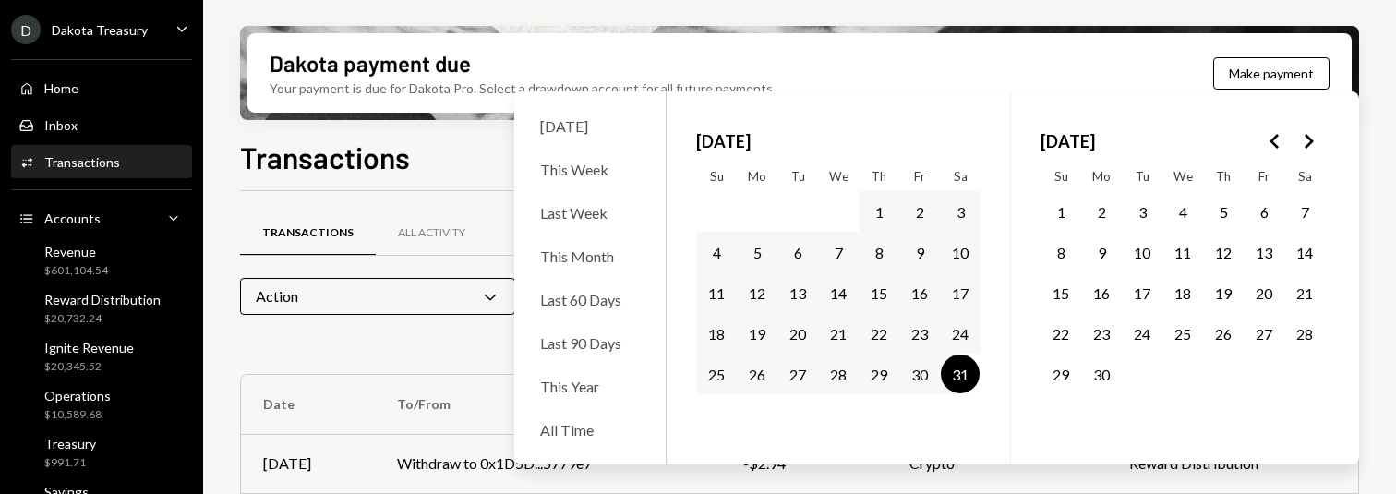
click at [1106, 370] on button "30" at bounding box center [1101, 373] width 39 height 39
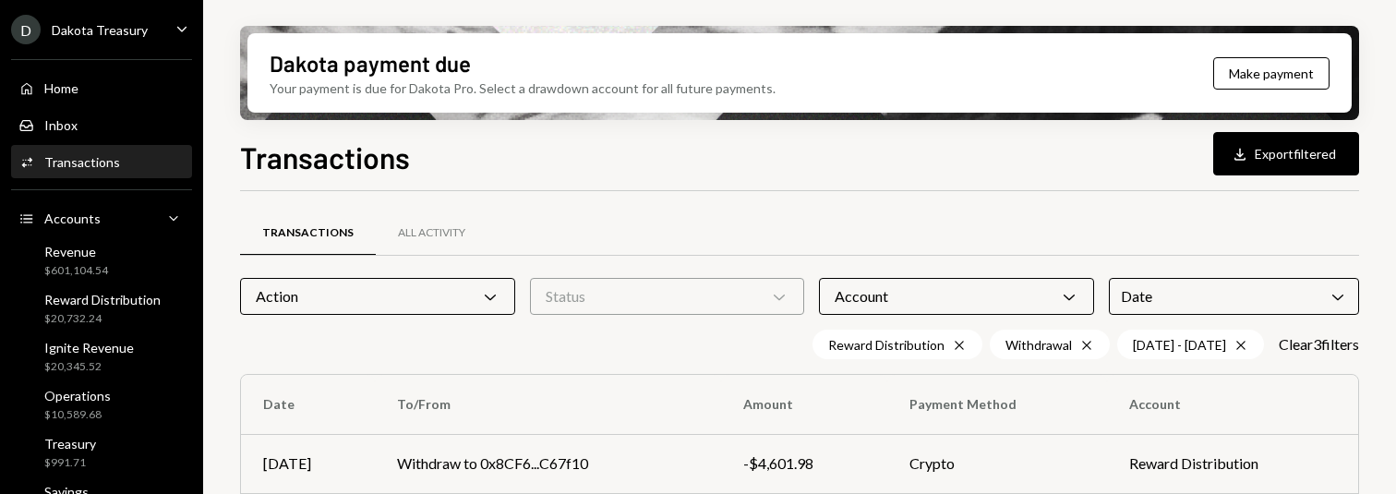
click at [1374, 373] on div "Dakota payment due Your payment is due for Dakota Pro. Select a drawdown accoun…" at bounding box center [799, 247] width 1193 height 494
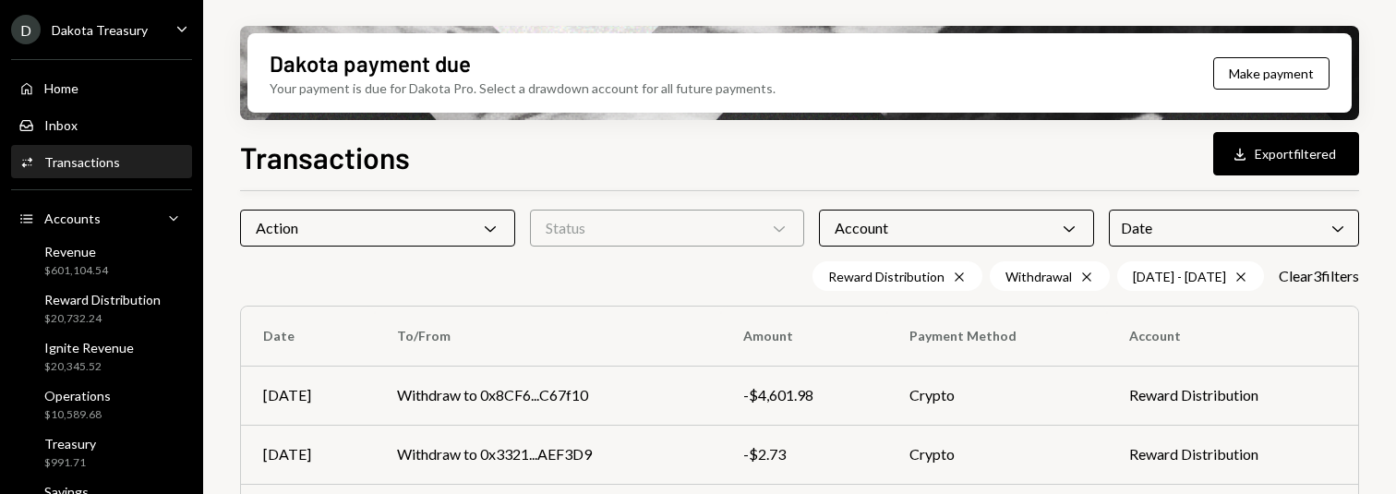
scroll to position [77, 0]
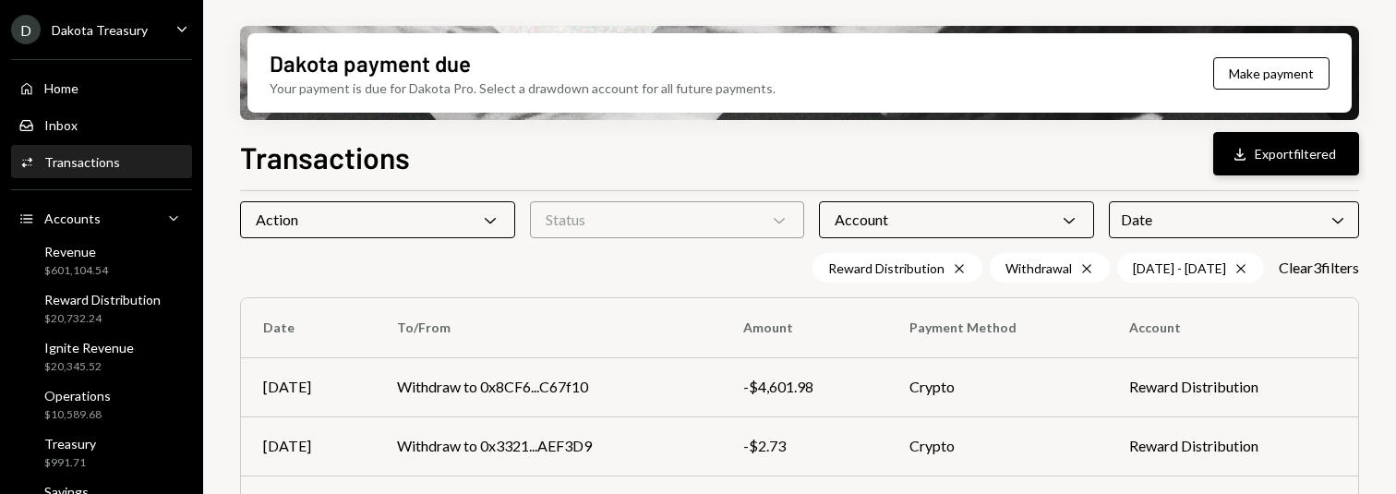
click at [1293, 155] on button "Download Export filtered" at bounding box center [1286, 153] width 146 height 43
click at [721, 142] on div "Transactions Download Export filtered" at bounding box center [799, 155] width 1119 height 41
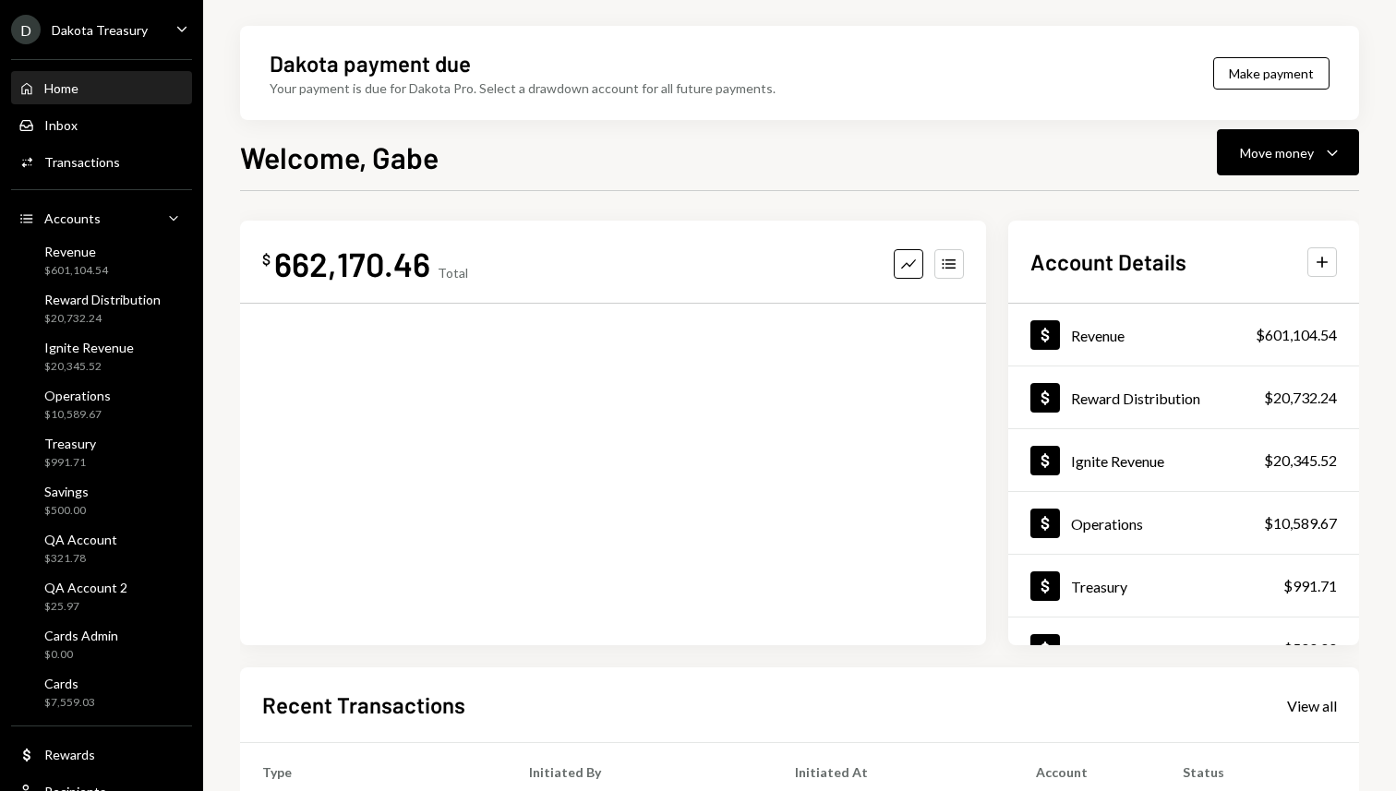
scroll to position [57, 0]
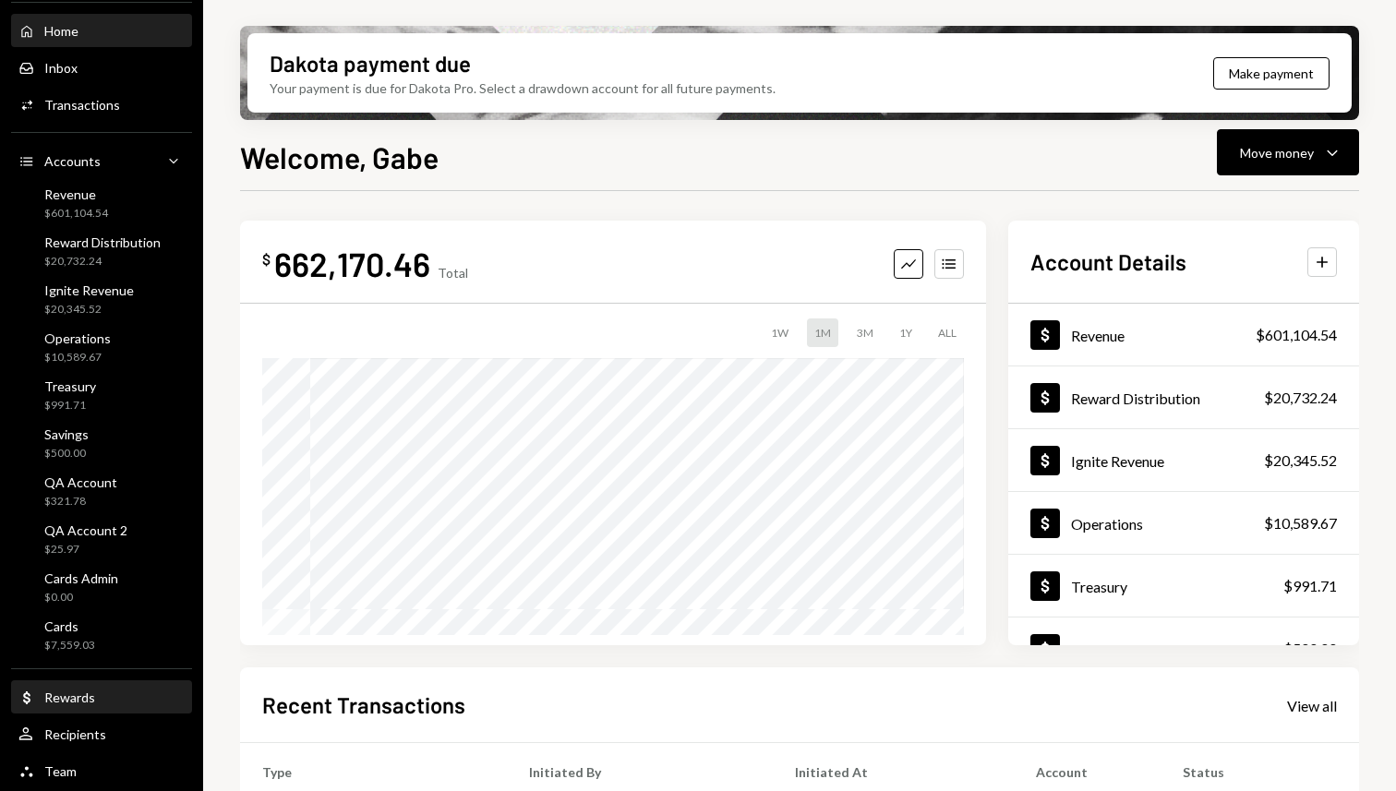
click at [101, 700] on div "Dollar Rewards" at bounding box center [101, 698] width 166 height 17
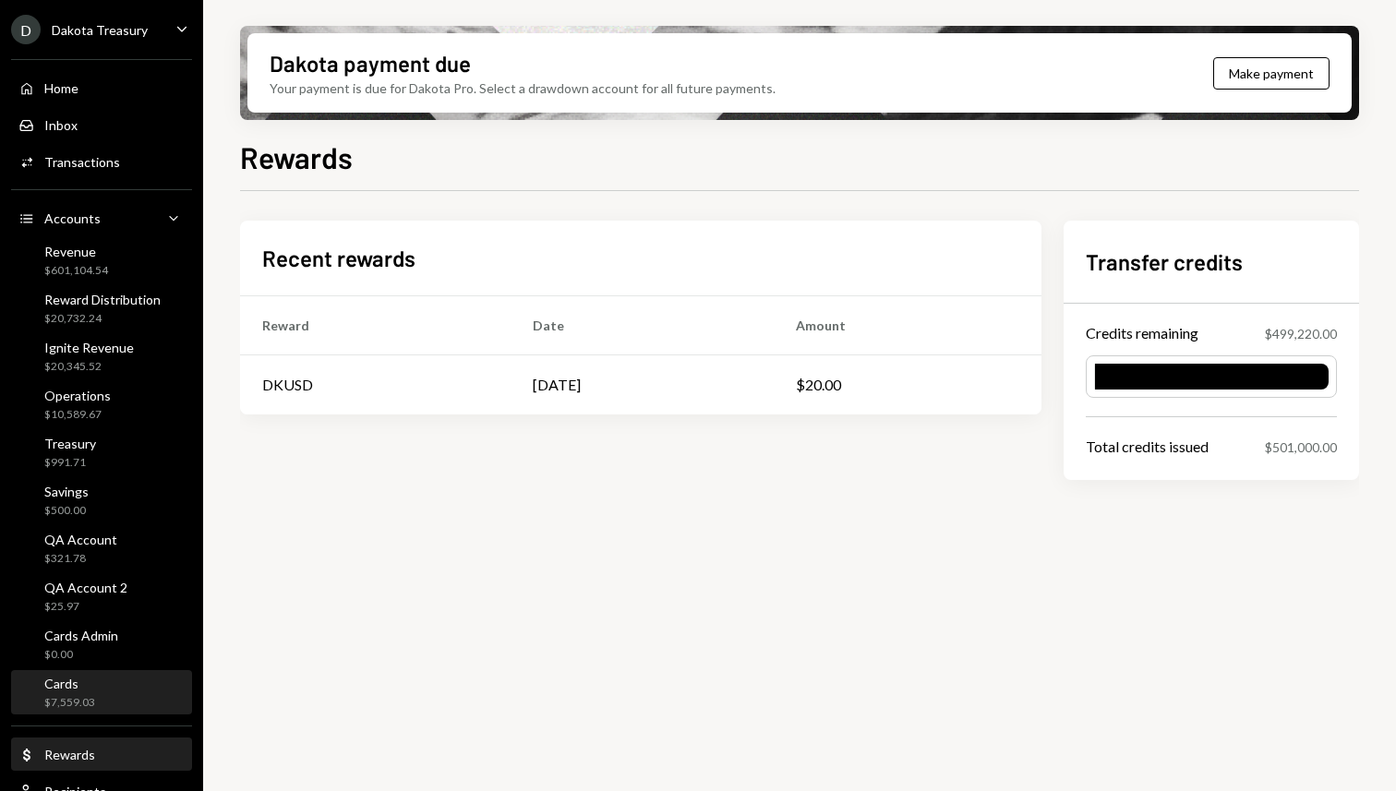
scroll to position [57, 0]
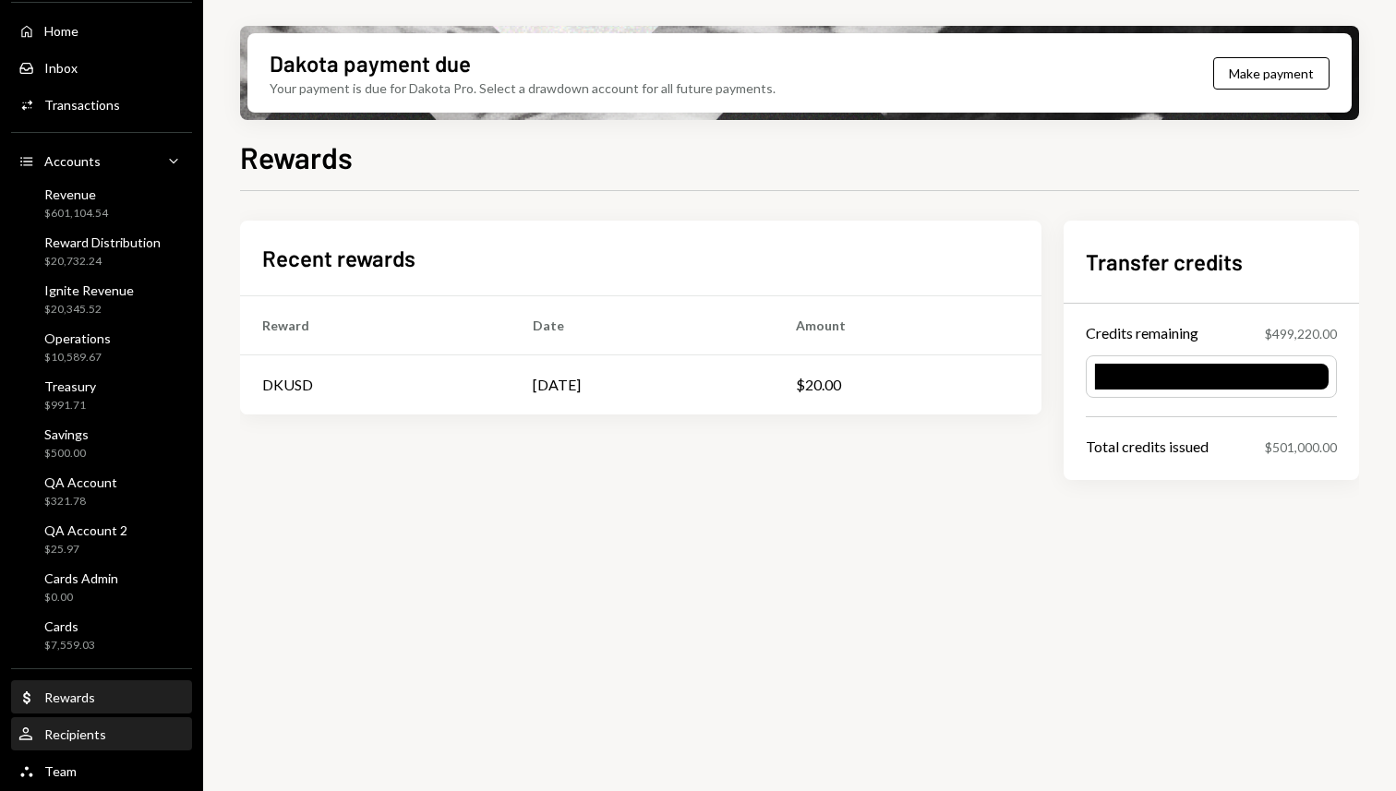
click at [97, 736] on div "Recipients" at bounding box center [75, 734] width 62 height 16
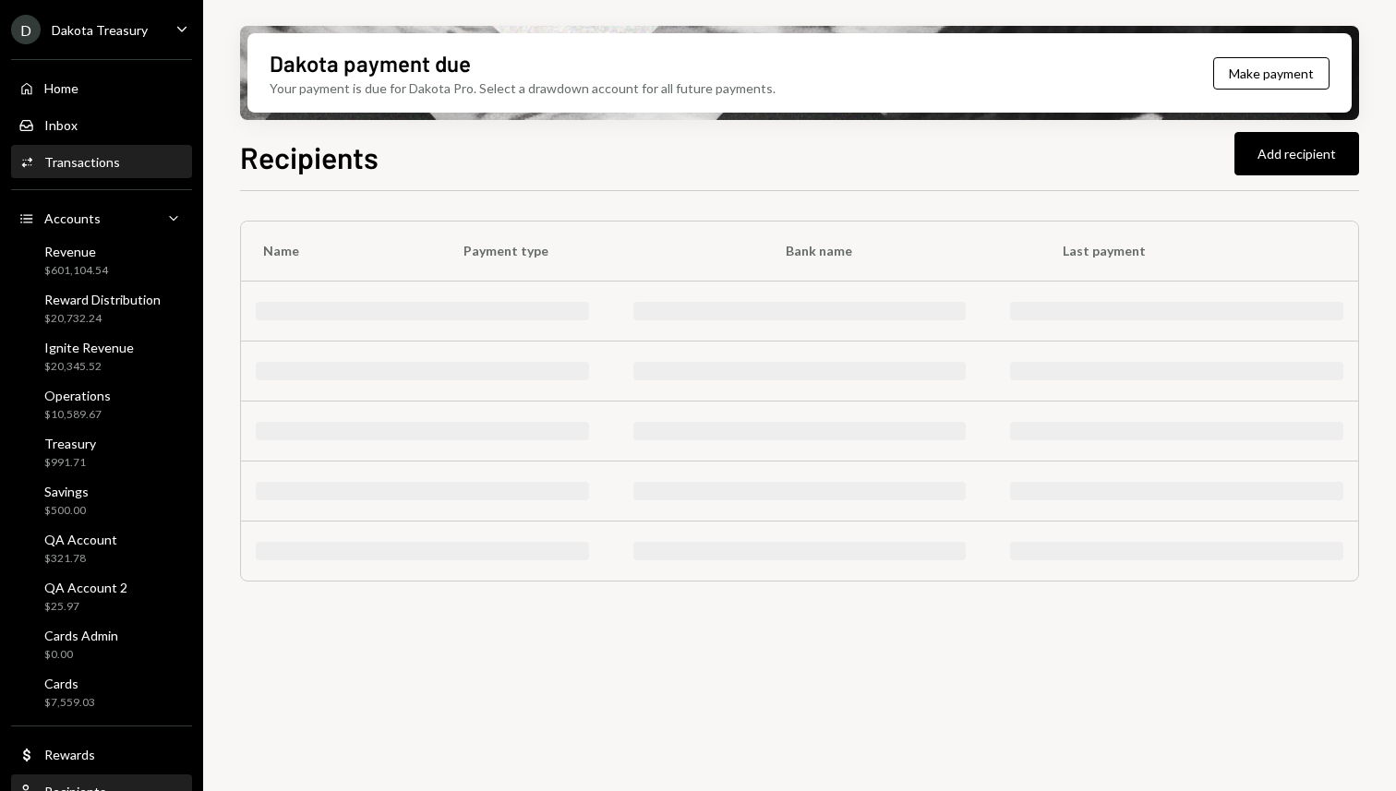
click at [114, 155] on div "Transactions" at bounding box center [82, 162] width 76 height 16
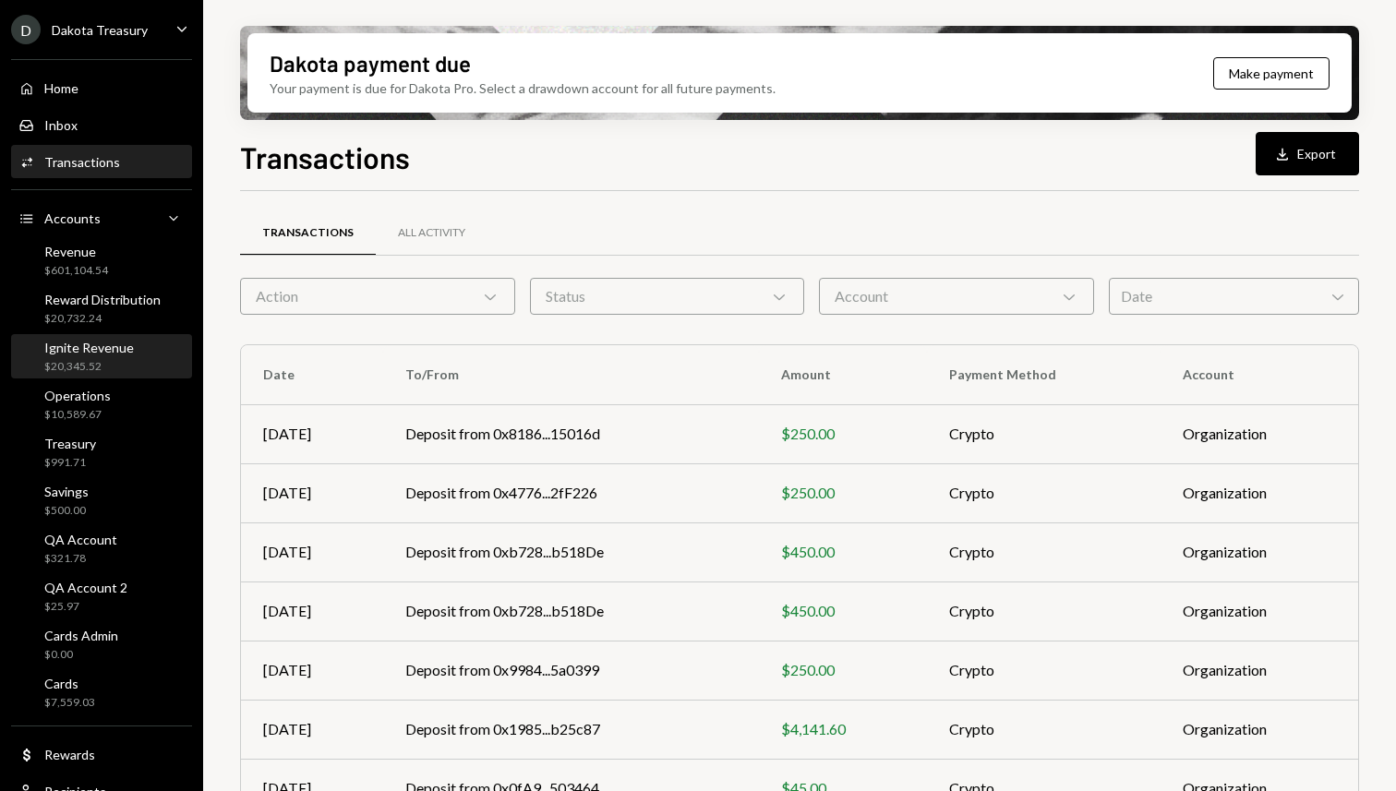
click at [81, 345] on div "Ignite Revenue" at bounding box center [89, 348] width 90 height 16
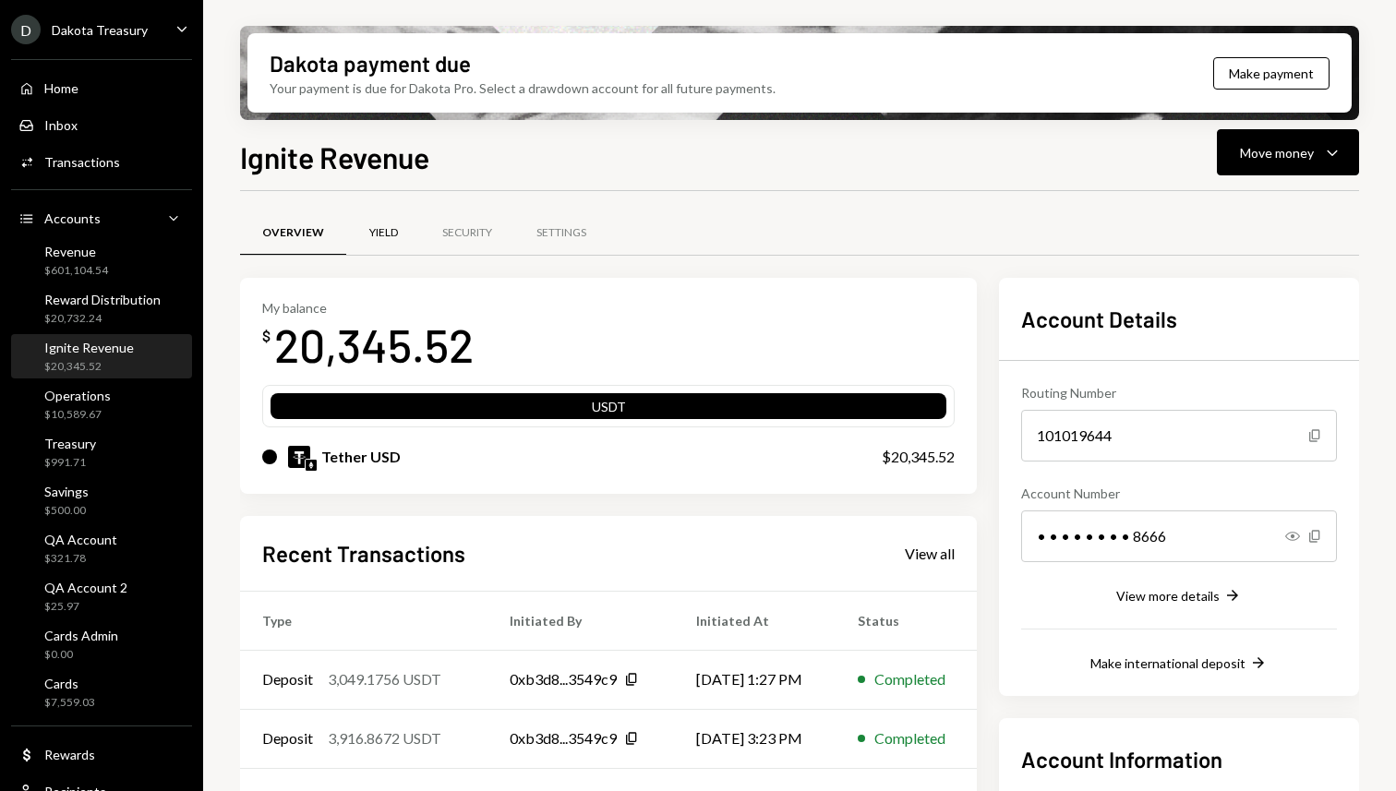
click at [384, 217] on div "Yield" at bounding box center [383, 233] width 74 height 44
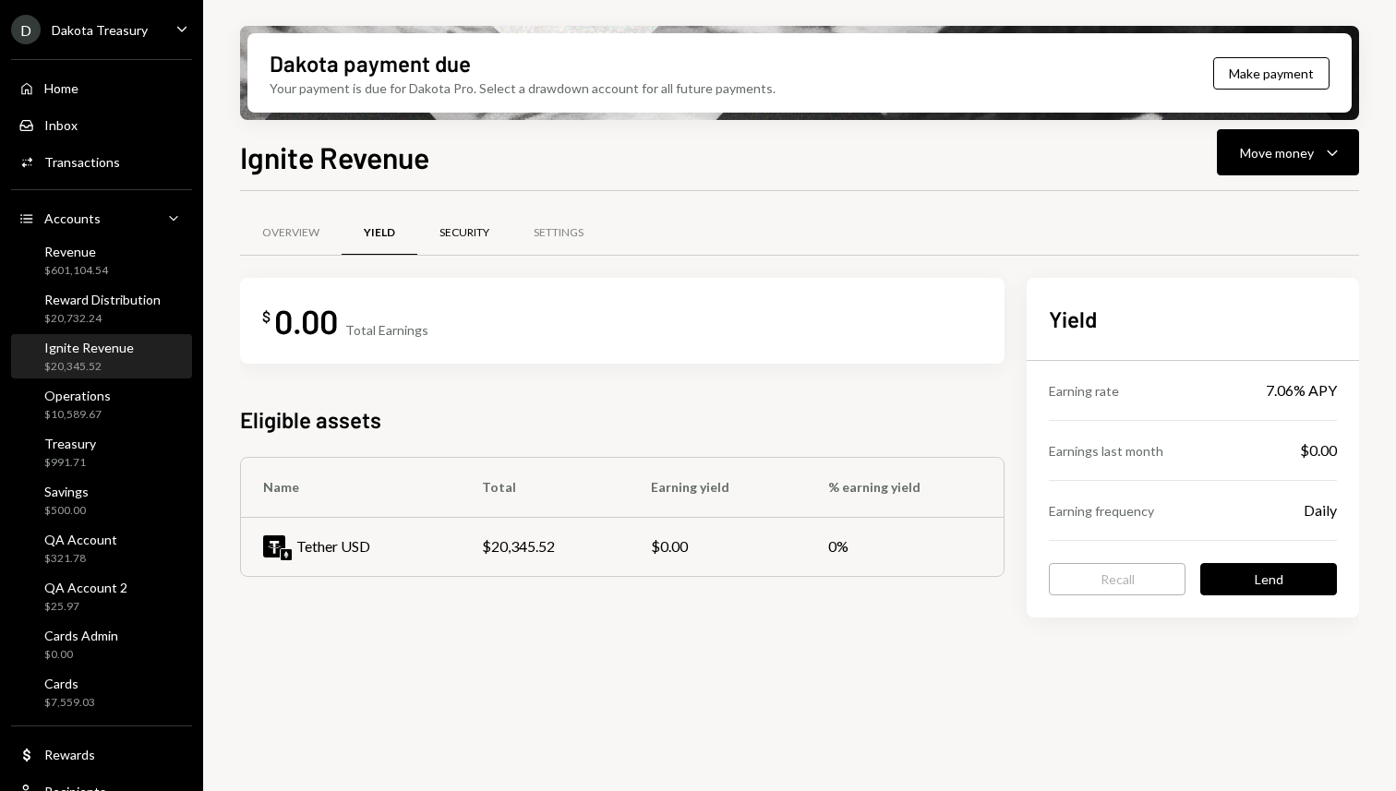
click at [462, 235] on div "Security" at bounding box center [464, 233] width 50 height 16
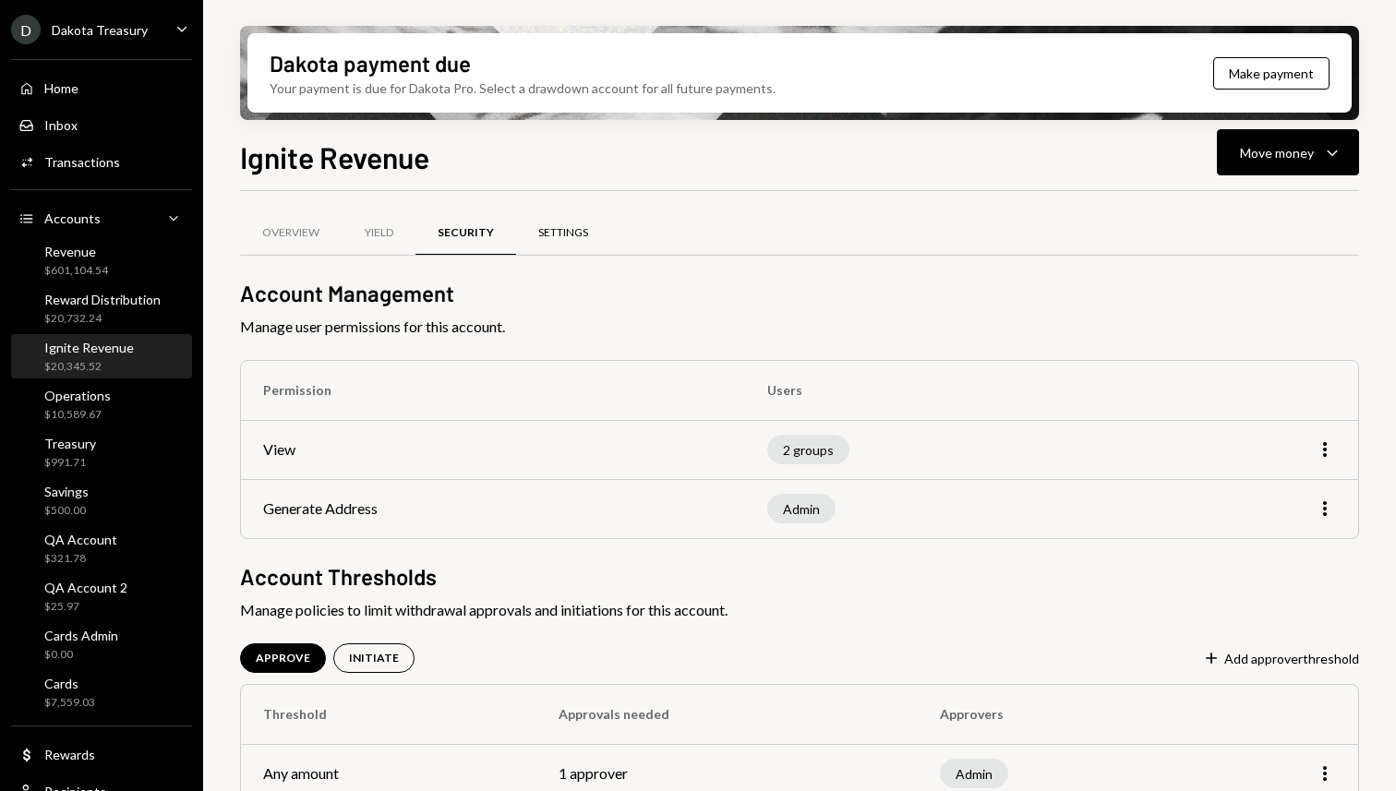
click at [559, 235] on div "Settings" at bounding box center [563, 233] width 50 height 16
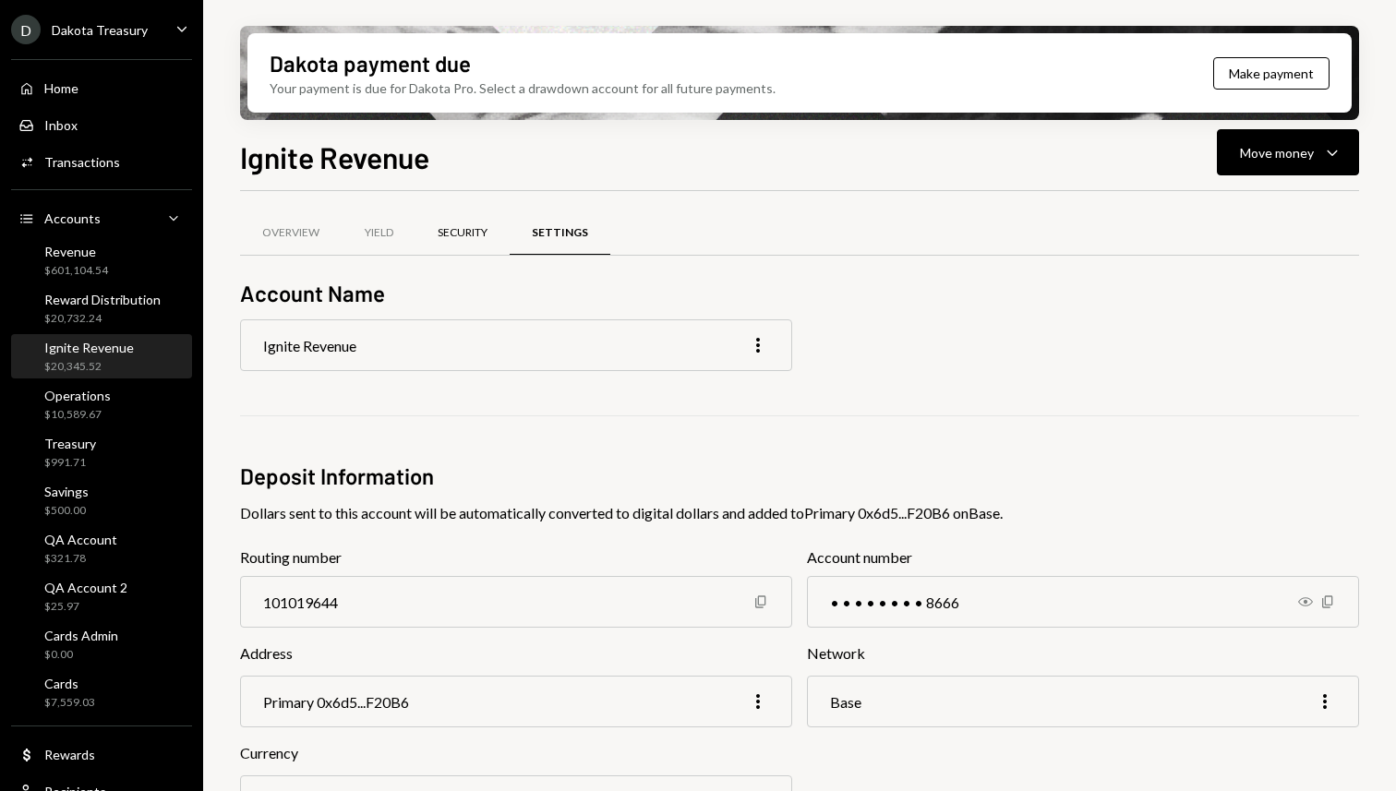
click at [482, 242] on div "Security" at bounding box center [462, 233] width 94 height 44
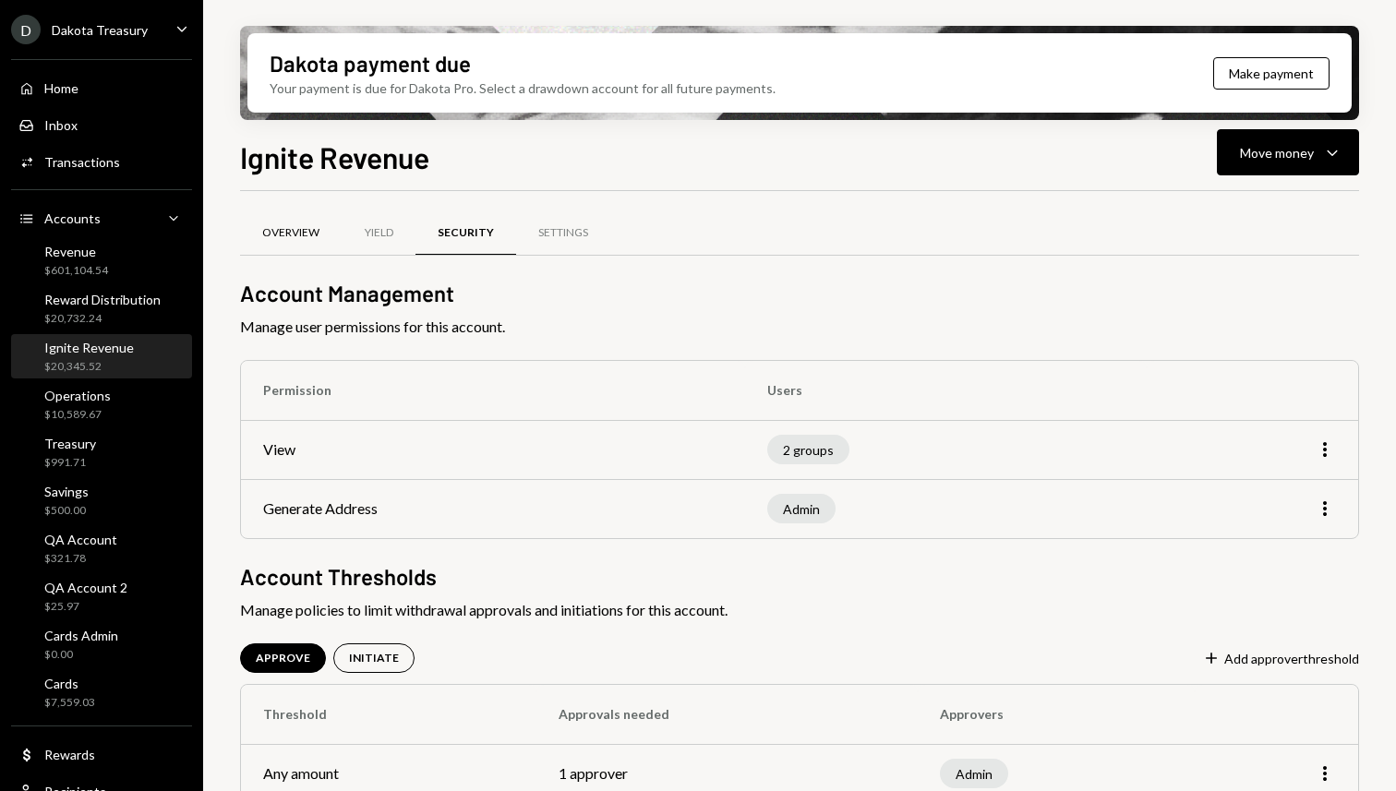
click at [299, 240] on div "Overview" at bounding box center [290, 233] width 57 height 16
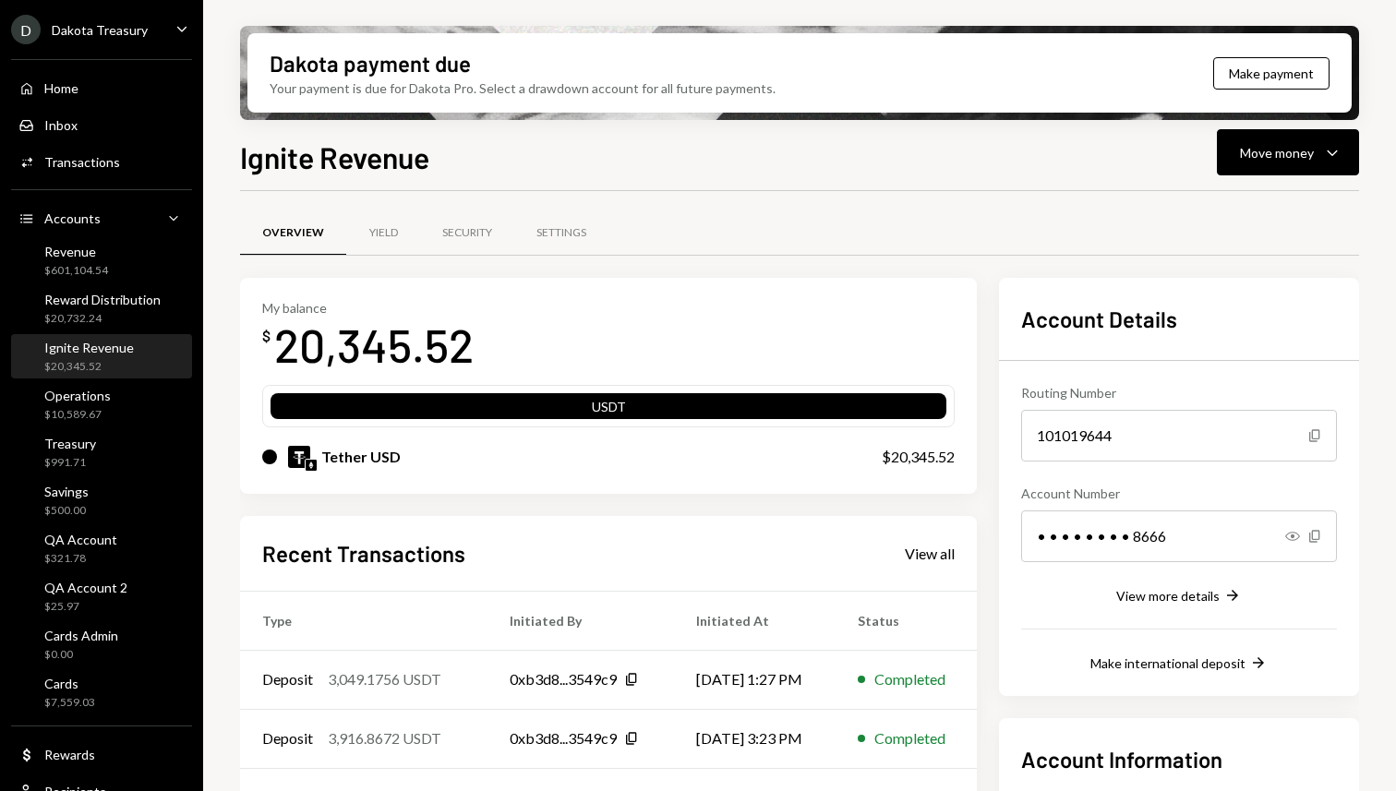
click at [105, 234] on div "Home Home Inbox Inbox Activities Transactions Accounts Accounts Caret Down Reve…" at bounding box center [101, 448] width 203 height 800
click at [92, 257] on div "Revenue" at bounding box center [76, 252] width 64 height 16
